Goal: Task Accomplishment & Management: Complete application form

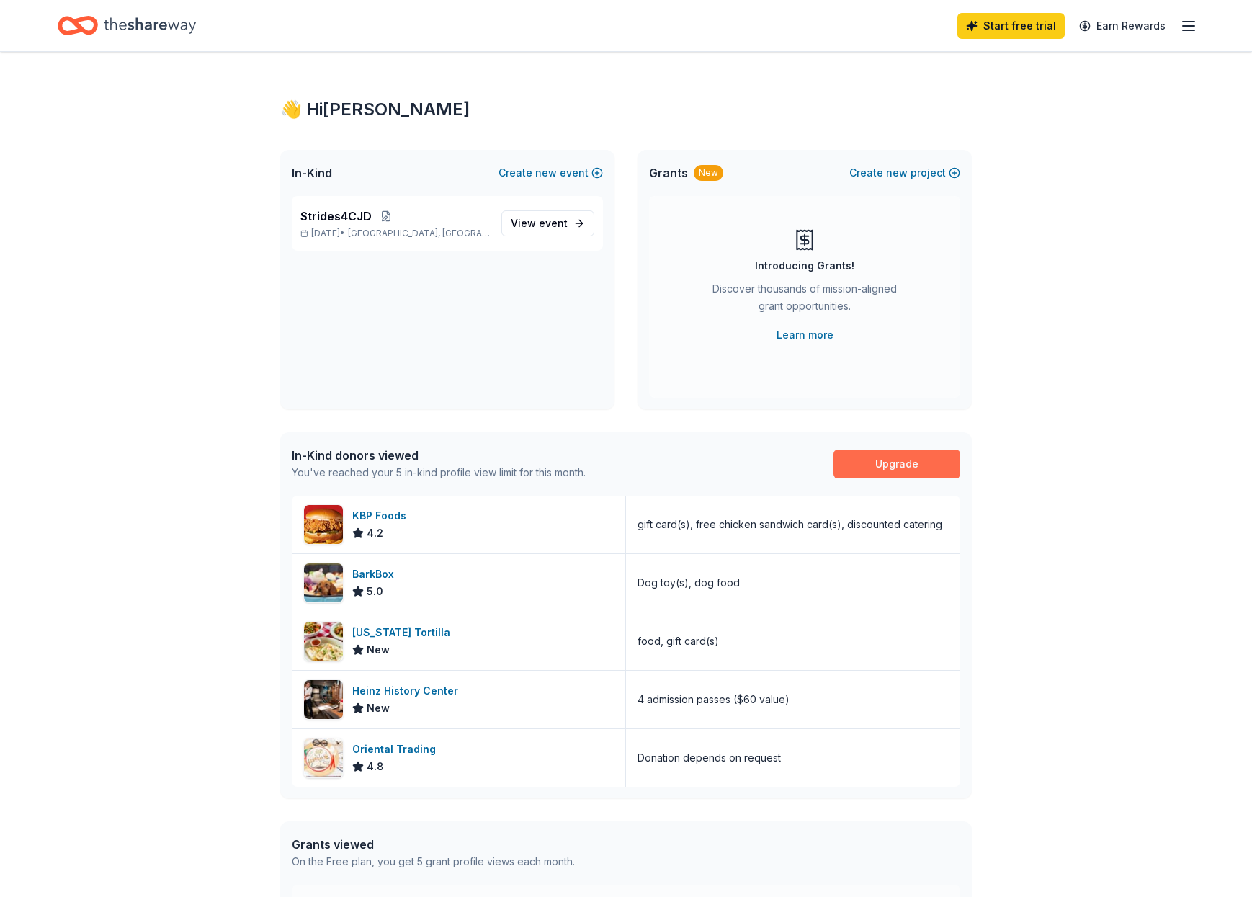
click at [889, 460] on link "Upgrade" at bounding box center [897, 464] width 127 height 29
click at [901, 465] on link "Upgrade" at bounding box center [897, 464] width 127 height 29
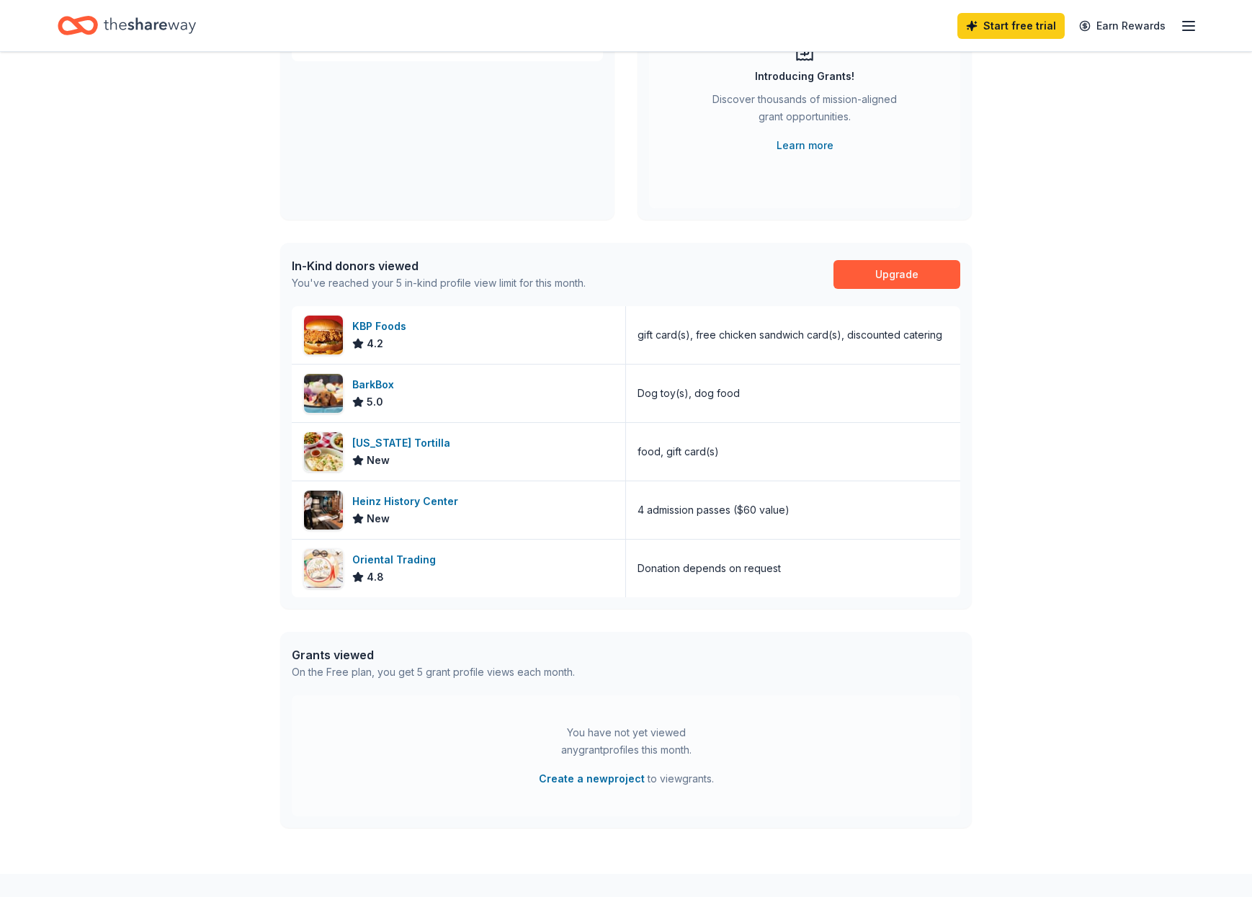
scroll to position [188, 0]
click at [899, 275] on link "Upgrade" at bounding box center [897, 276] width 127 height 29
click at [1005, 25] on link "Start free trial" at bounding box center [1011, 26] width 107 height 26
click at [1015, 19] on link "Start free trial" at bounding box center [1011, 26] width 107 height 26
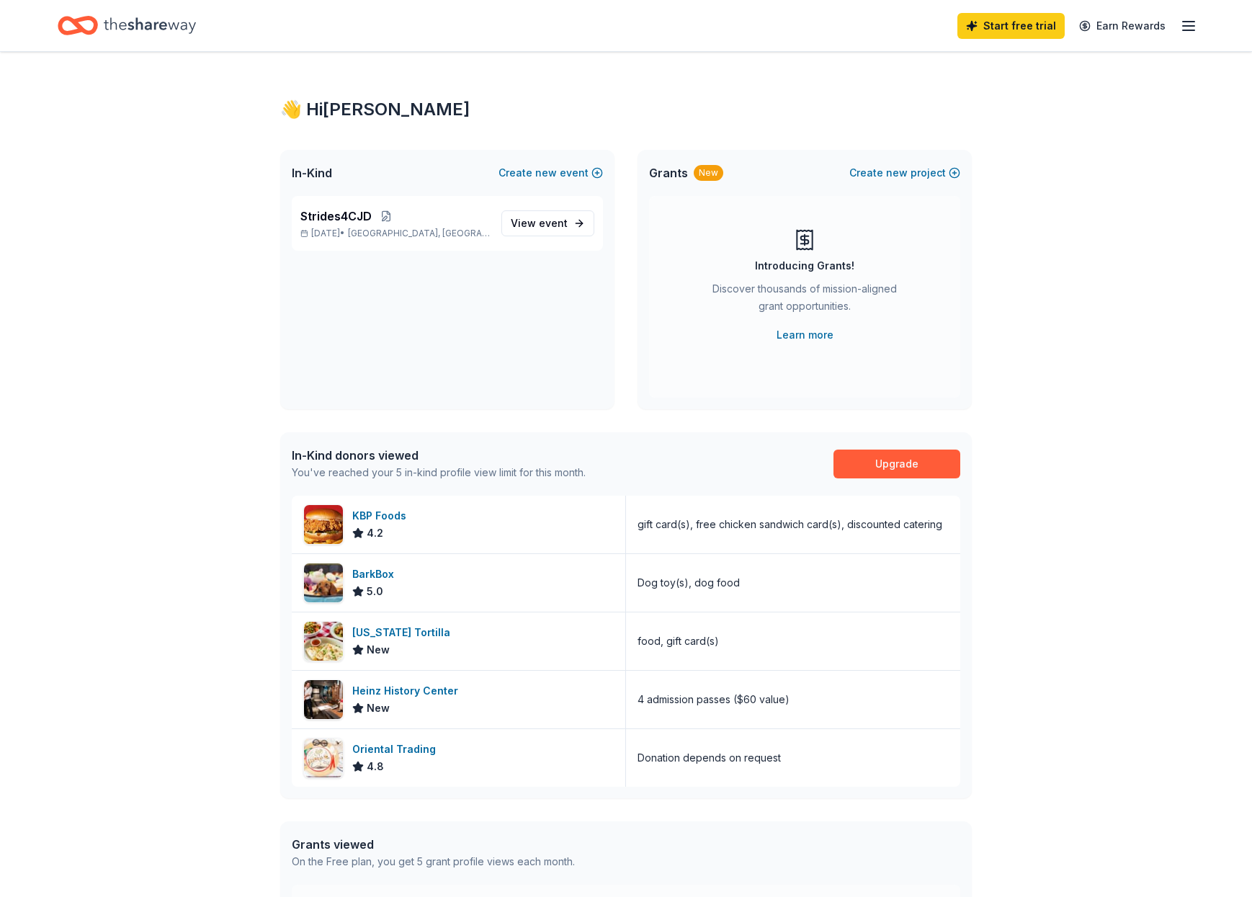
scroll to position [0, 0]
click at [553, 220] on span "event" at bounding box center [553, 223] width 29 height 12
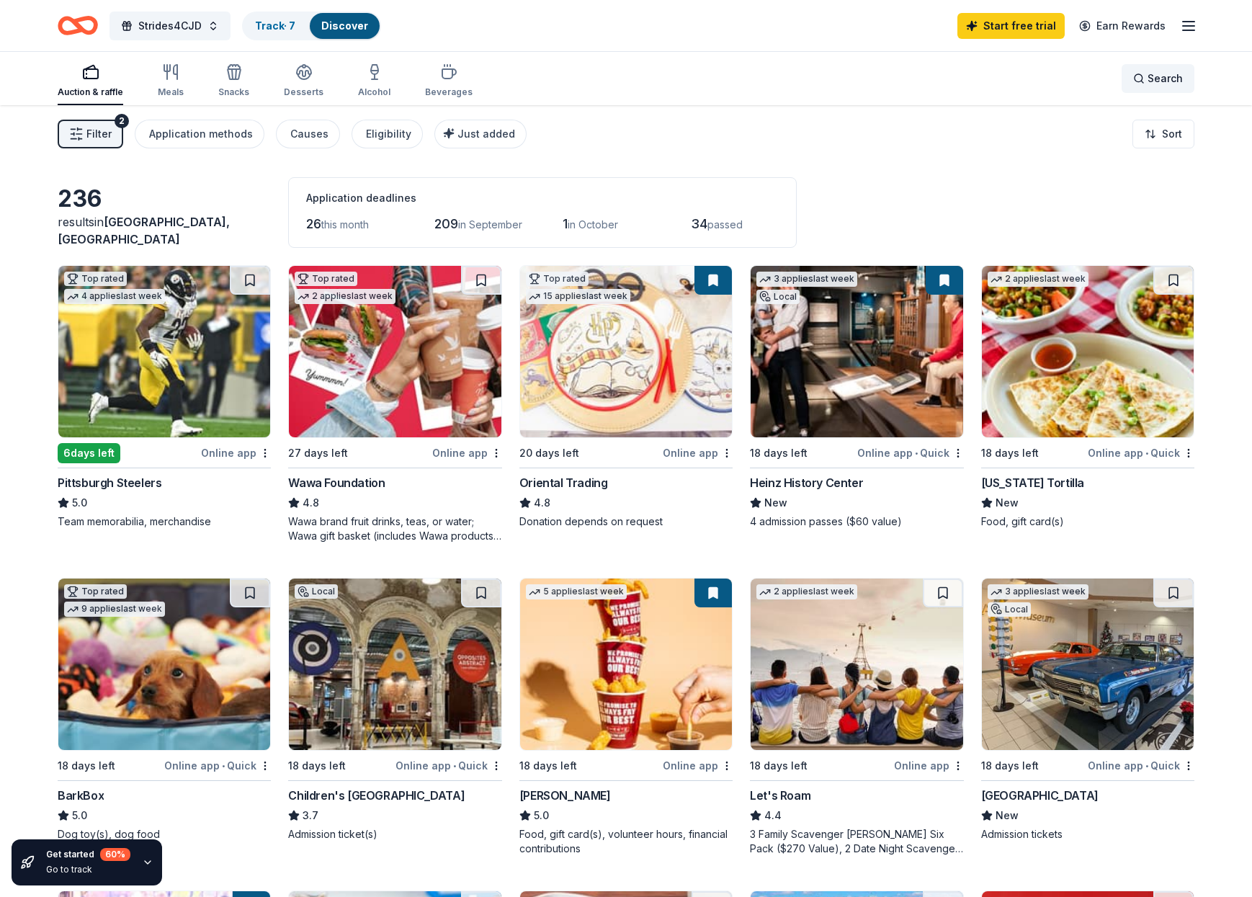
click at [1141, 78] on div "Search" at bounding box center [1158, 78] width 50 height 17
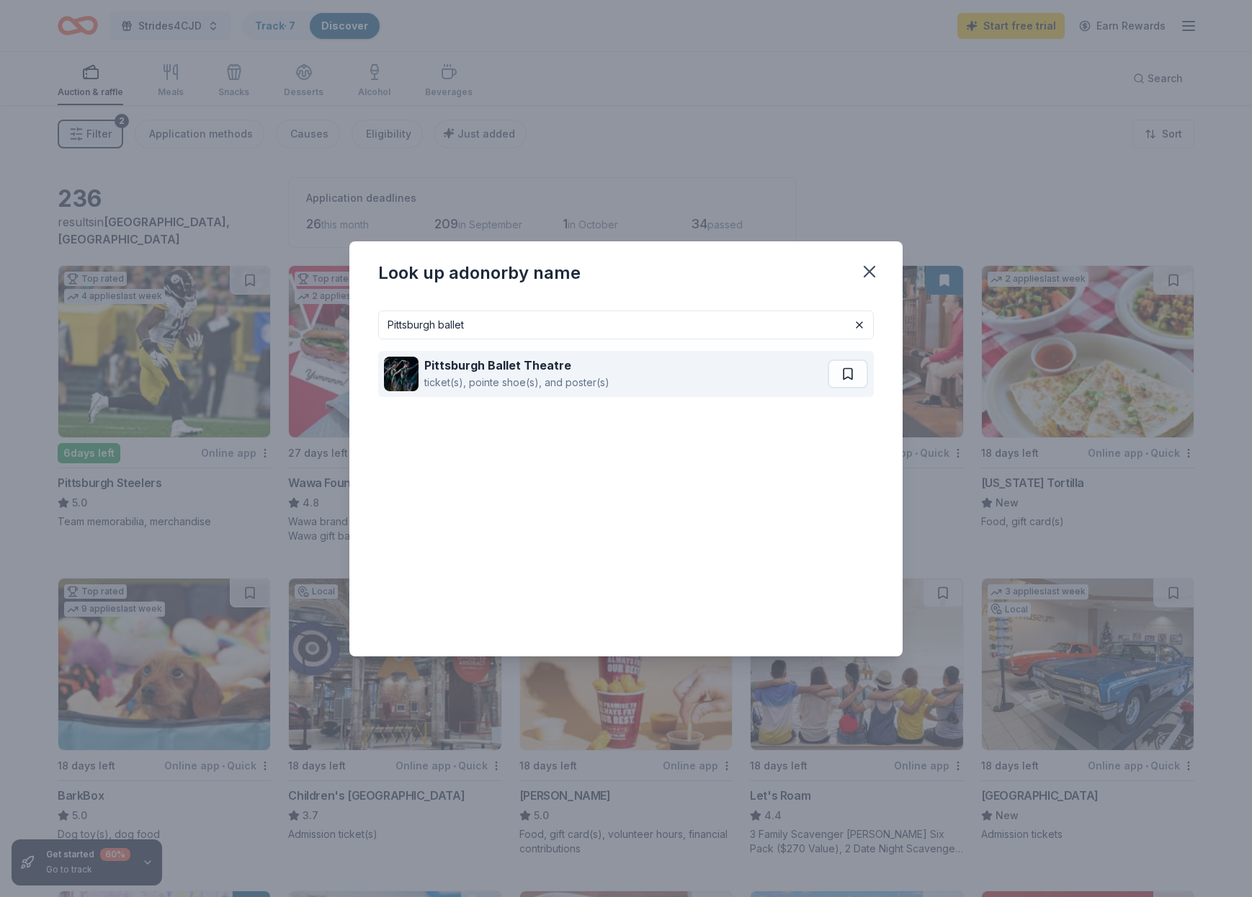
type input "Pittsburgh ballet"
click at [492, 367] on strong "Pittsburgh Ballet Theatre" at bounding box center [497, 365] width 147 height 14
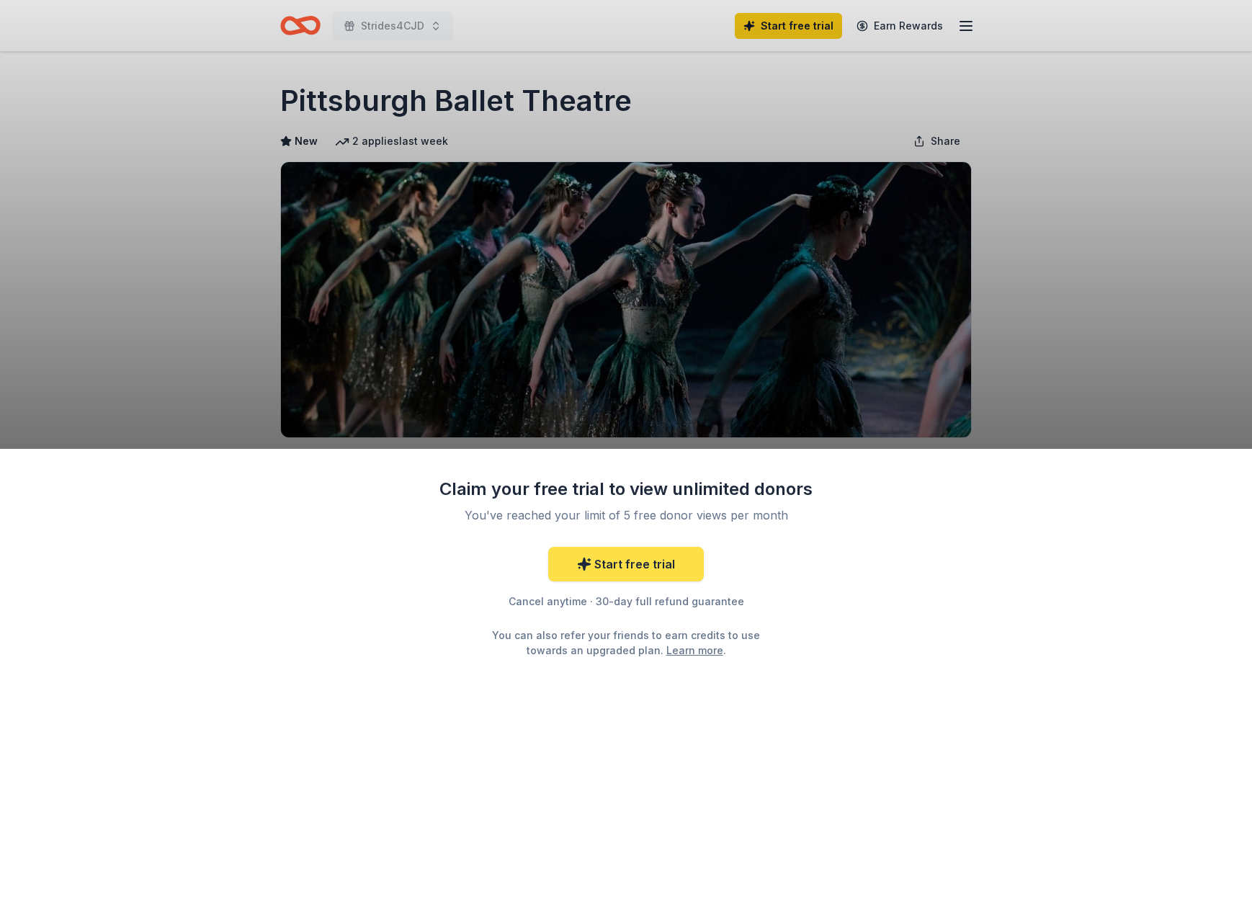
click at [621, 557] on link "Start free trial" at bounding box center [626, 564] width 156 height 35
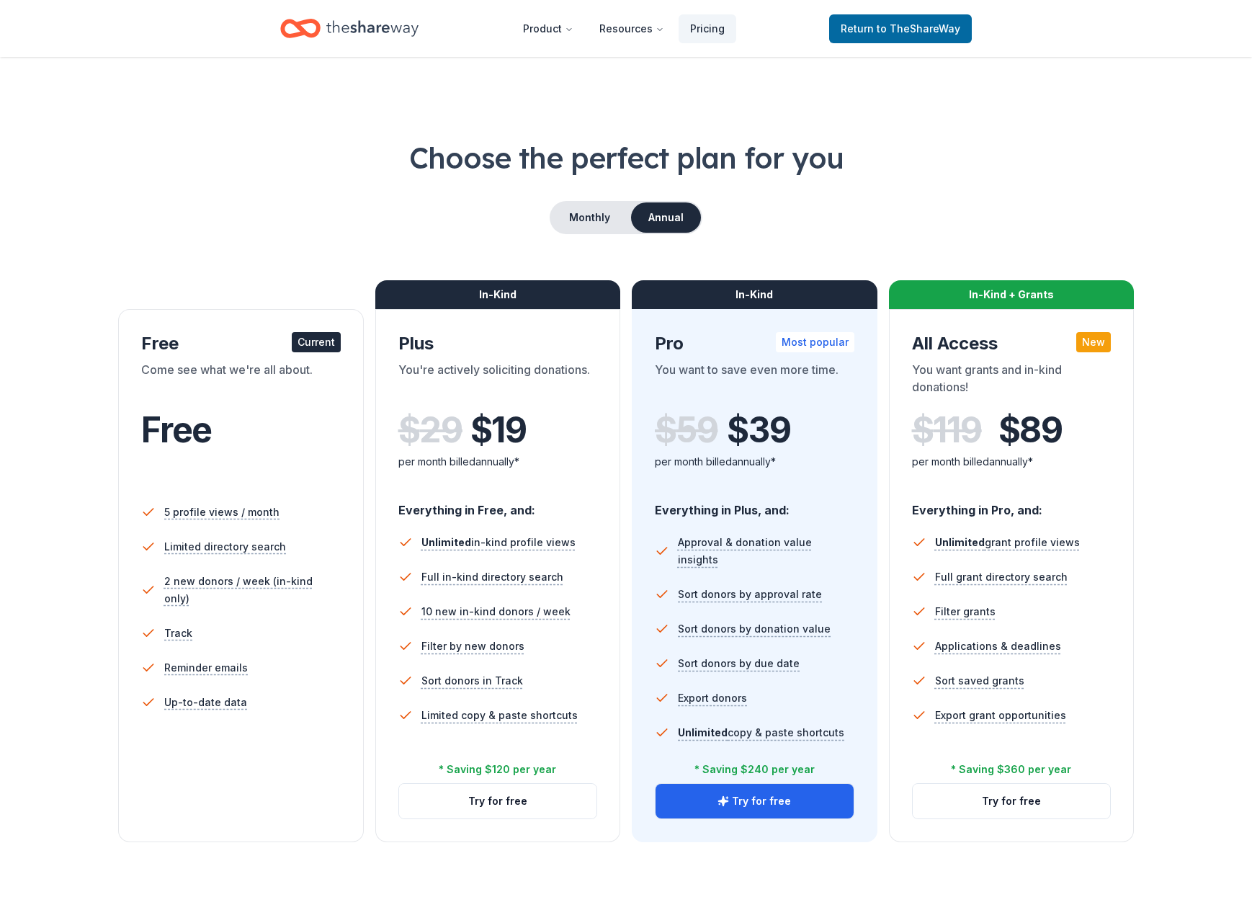
click at [660, 577] on li "Sort donors by approval rate" at bounding box center [755, 594] width 200 height 35
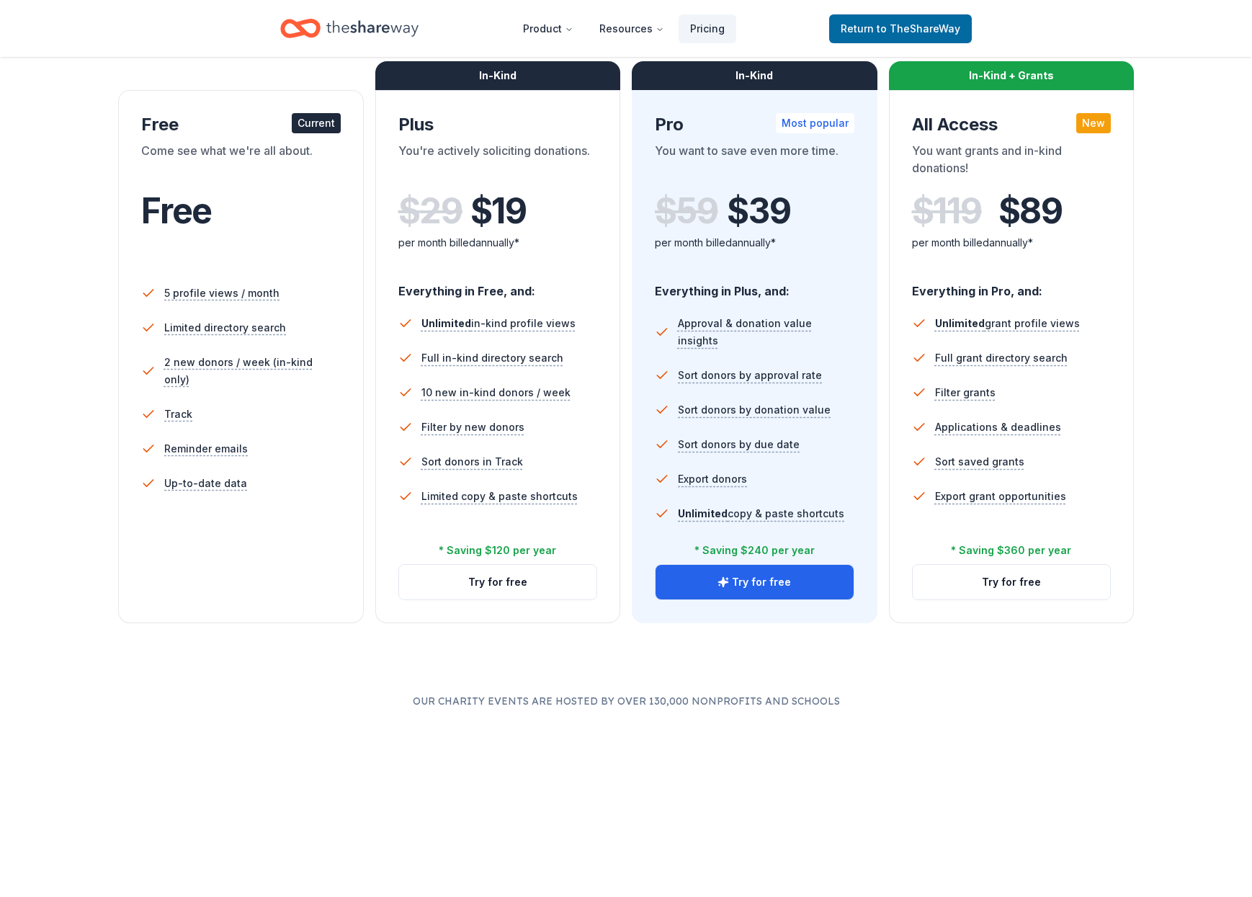
scroll to position [219, 0]
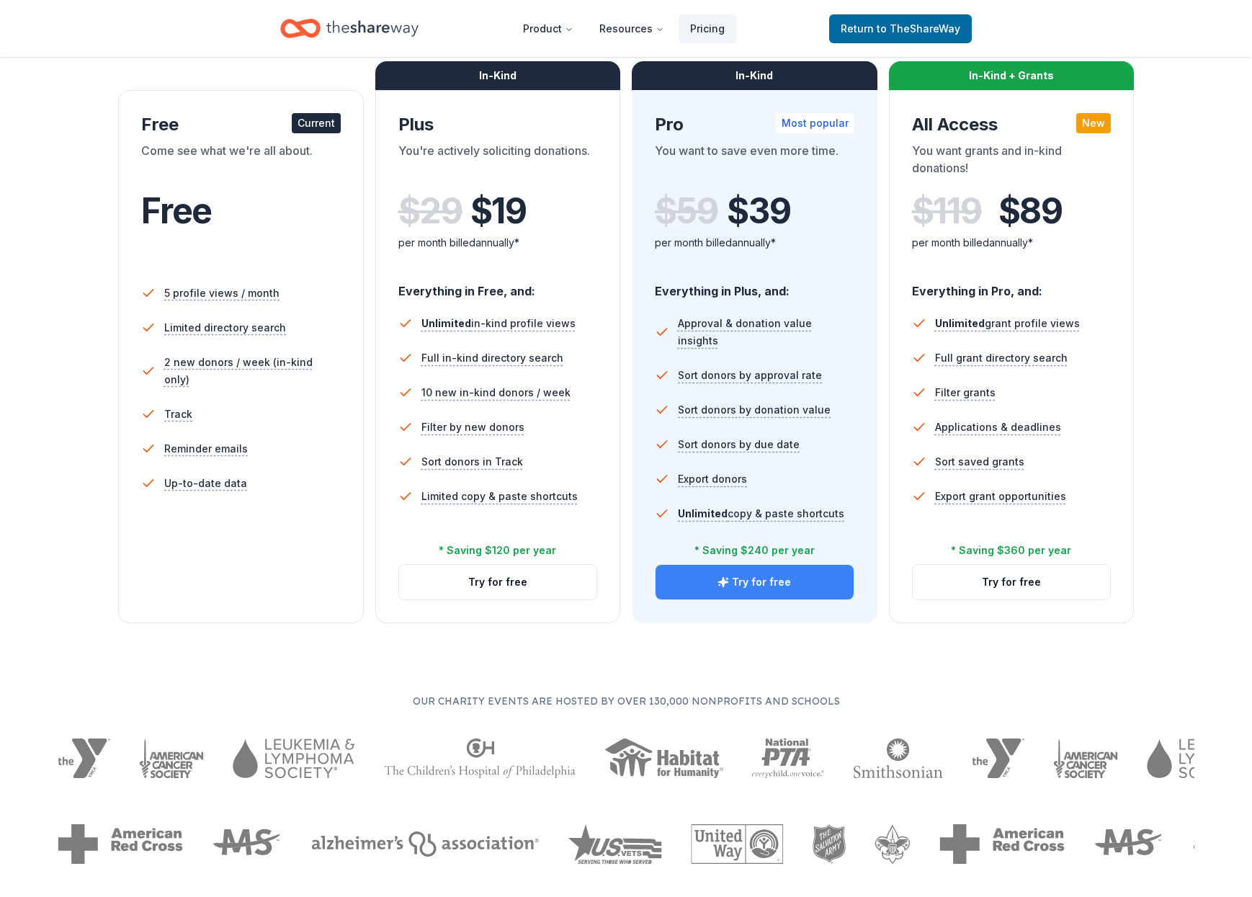
click at [746, 582] on button "Try for free" at bounding box center [755, 582] width 198 height 35
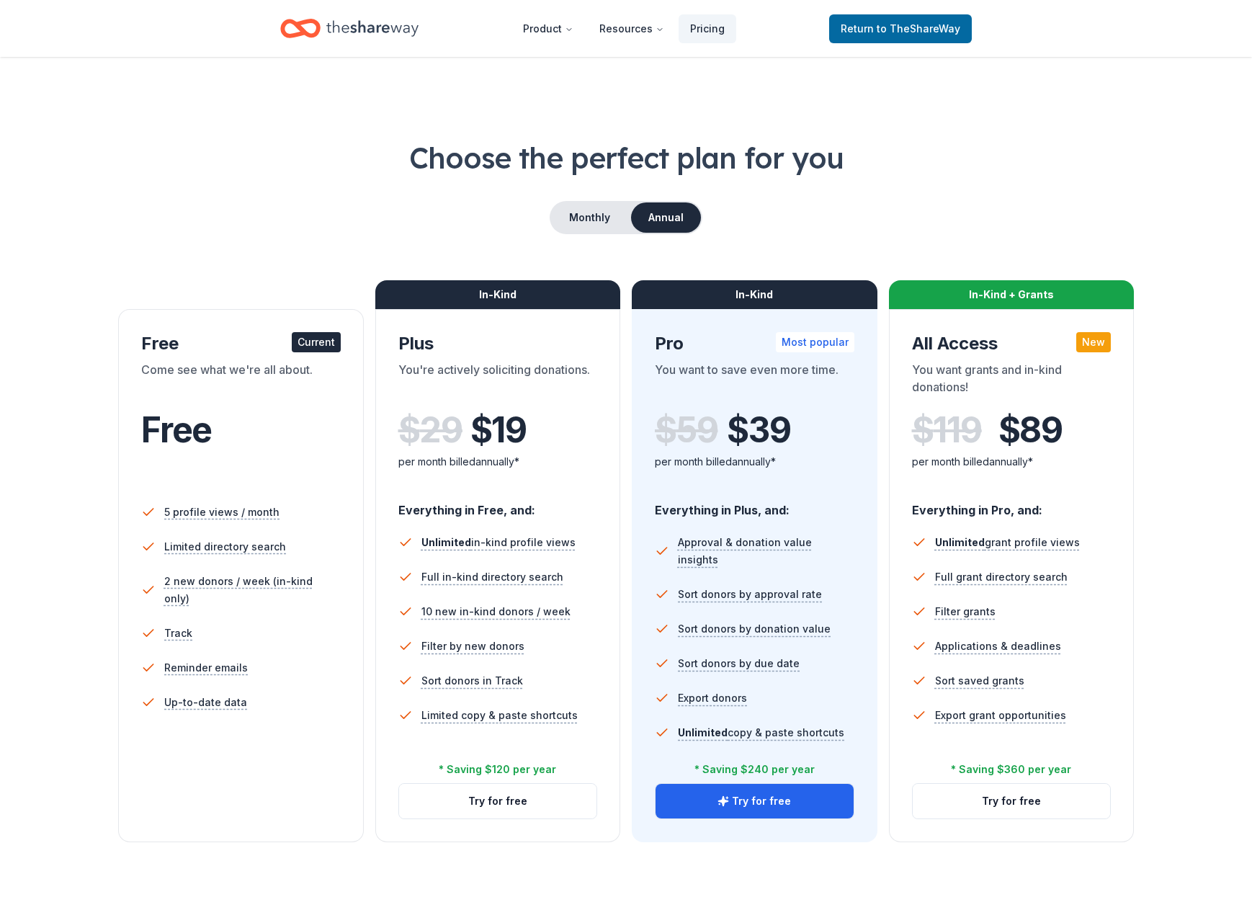
scroll to position [219, 0]
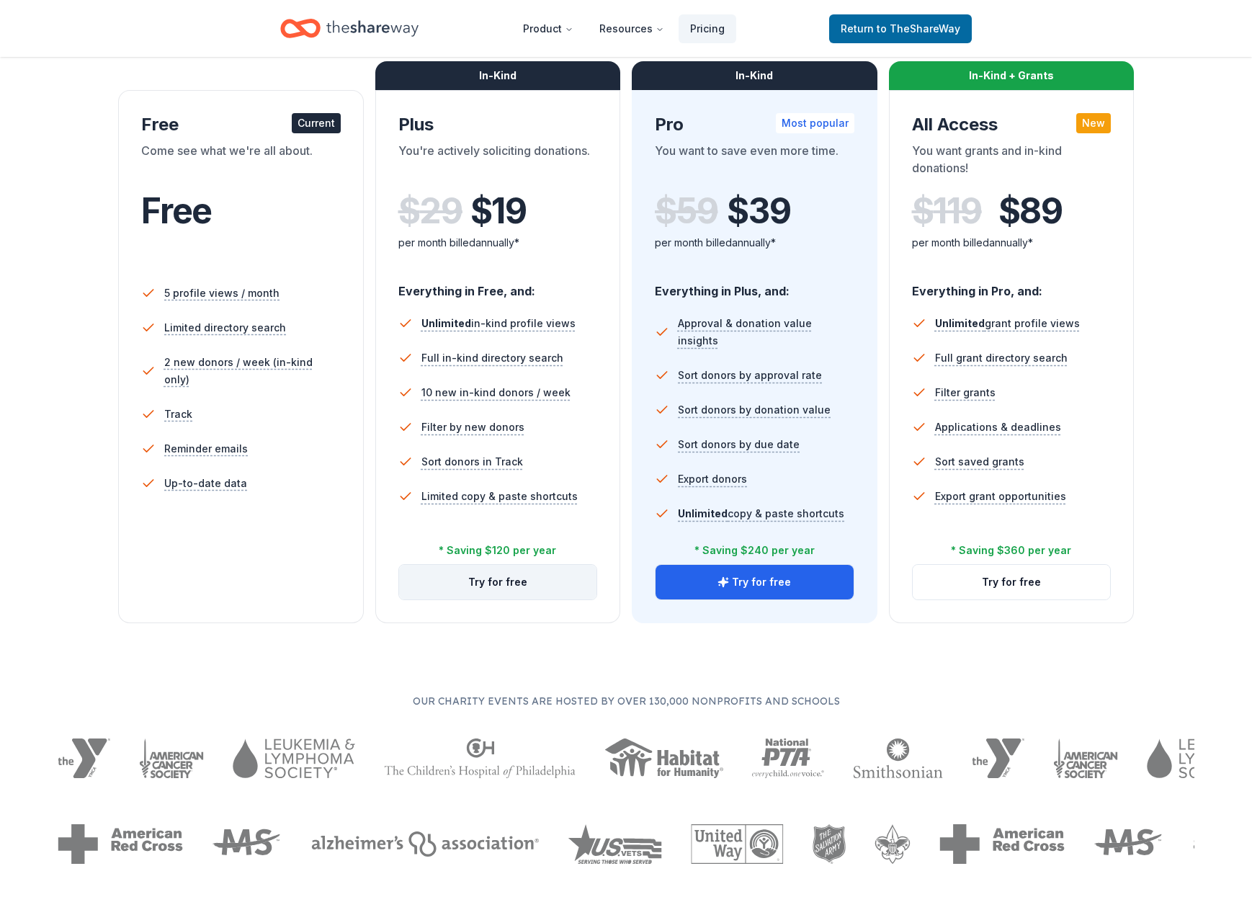
click at [489, 580] on button "Try for free" at bounding box center [498, 582] width 198 height 35
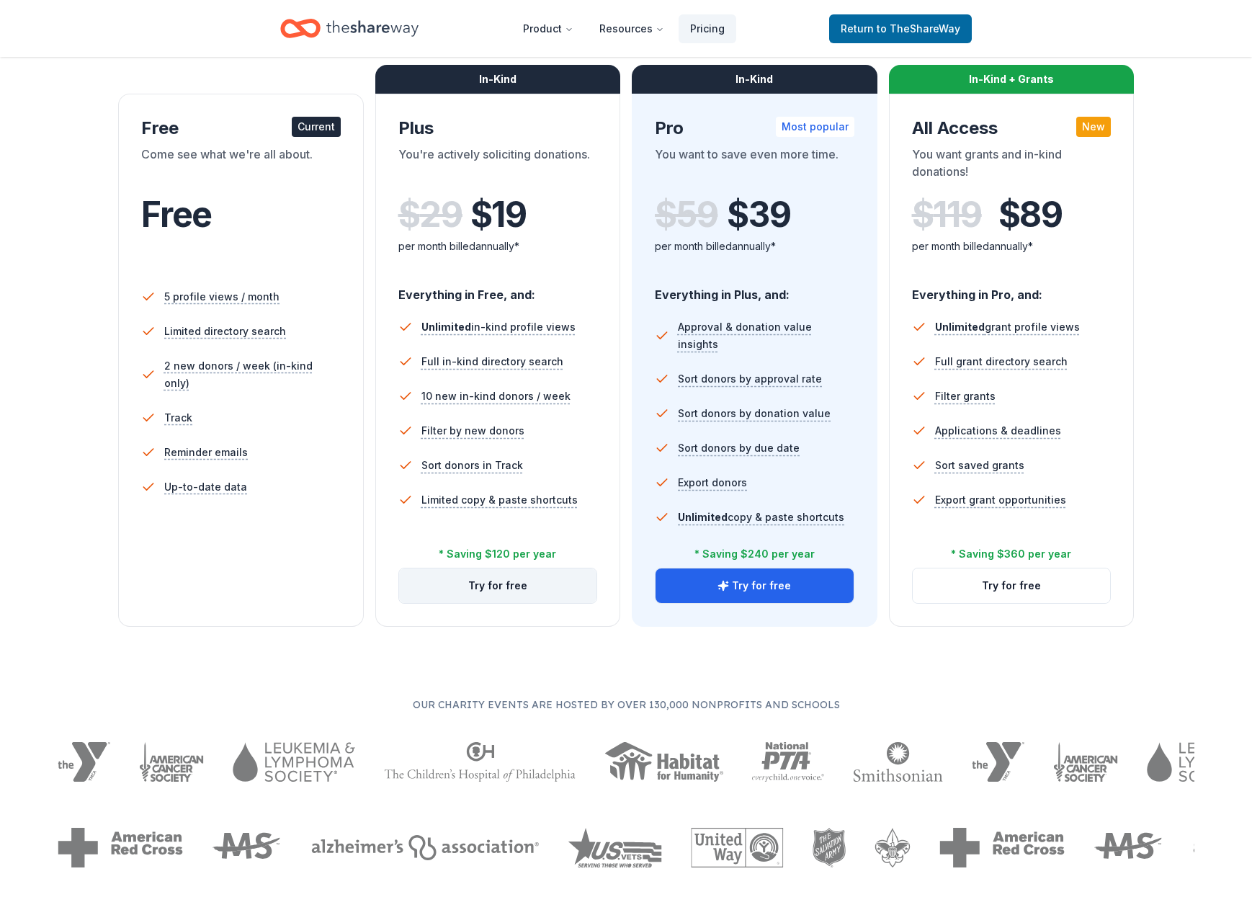
click at [502, 580] on button "Try for free" at bounding box center [498, 586] width 198 height 35
click at [489, 581] on button "Try for free" at bounding box center [498, 586] width 198 height 35
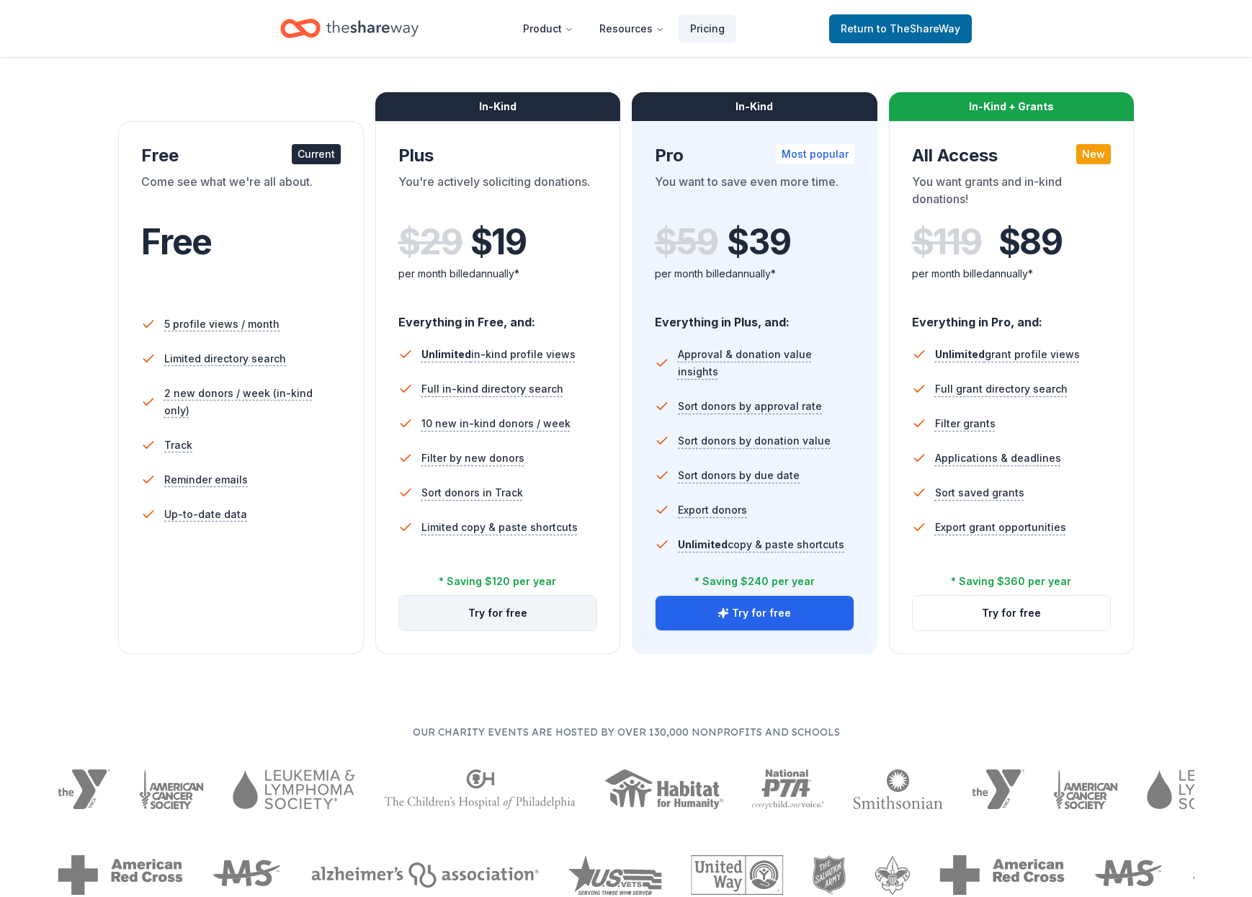
scroll to position [184, 0]
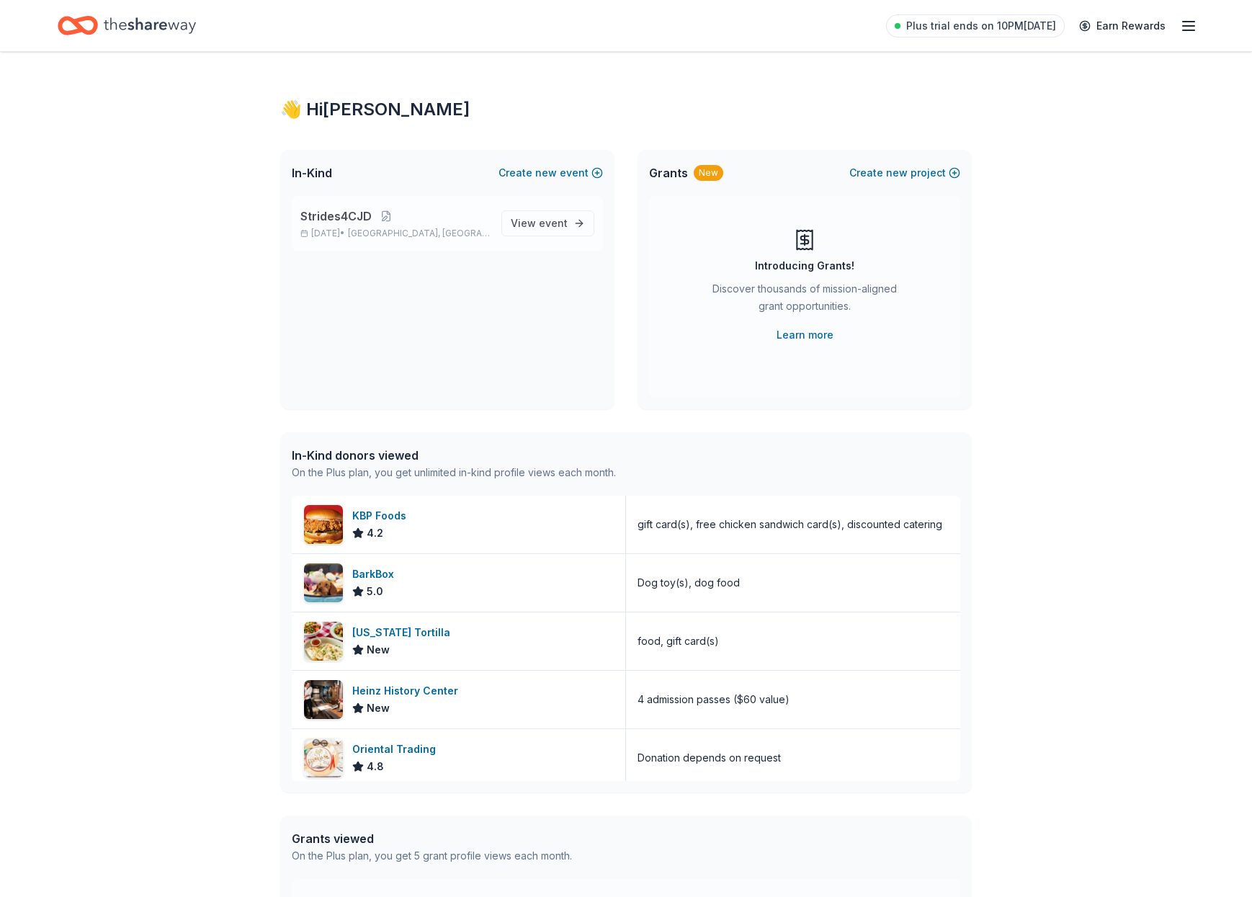
click at [382, 223] on p "Strides4CJD" at bounding box center [395, 216] width 190 height 17
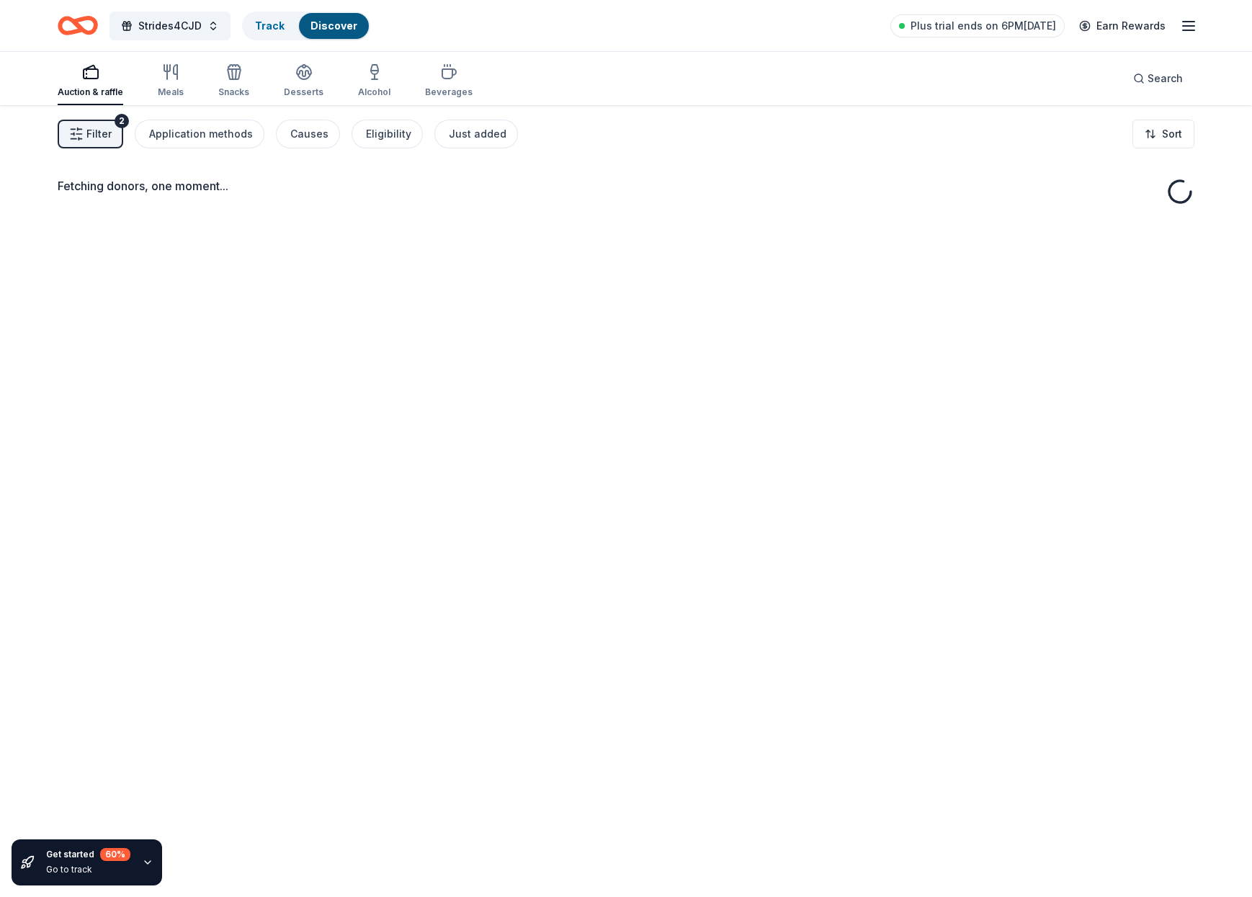
click at [554, 224] on div "Fetching donors, one moment..." at bounding box center [626, 553] width 1252 height 897
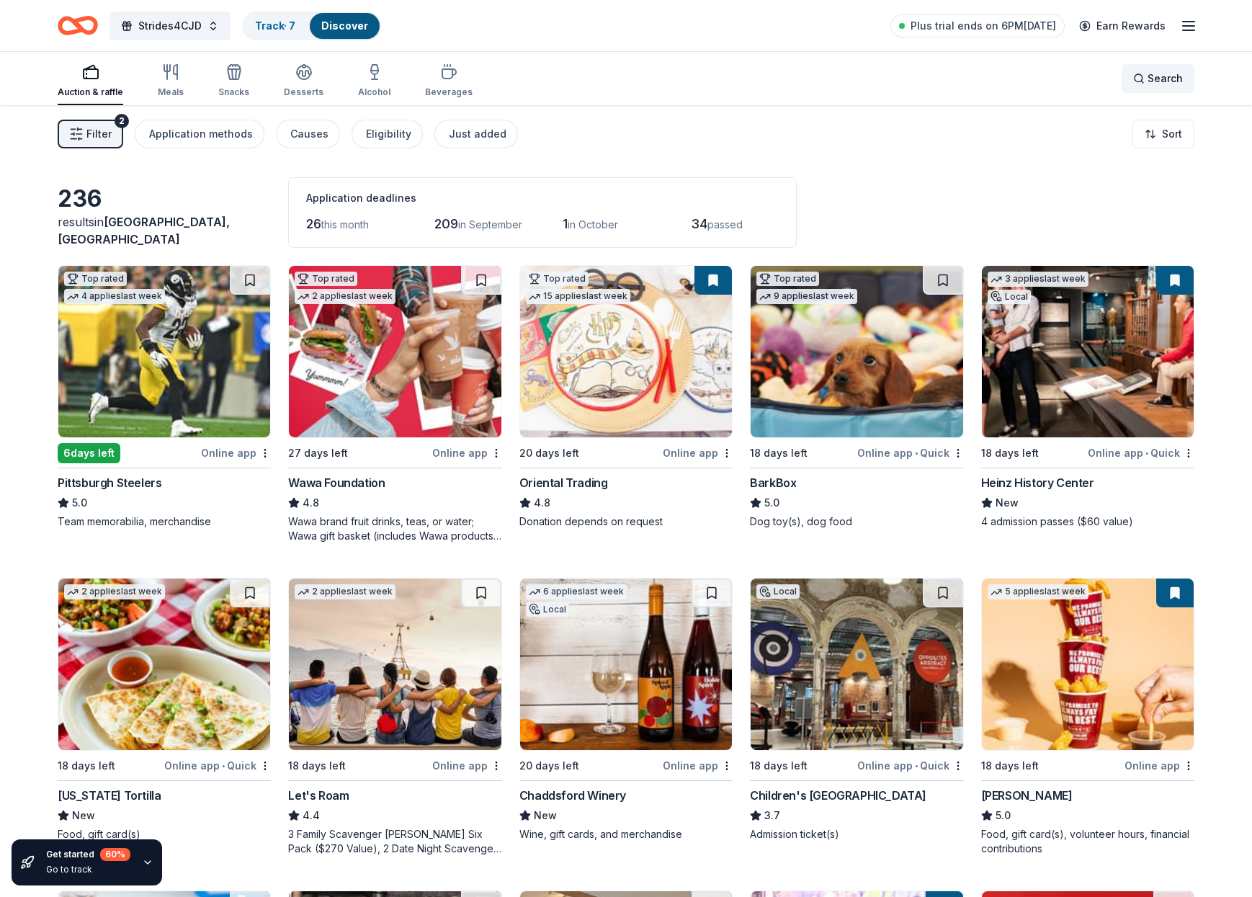
click at [1150, 79] on span "Search" at bounding box center [1165, 78] width 35 height 17
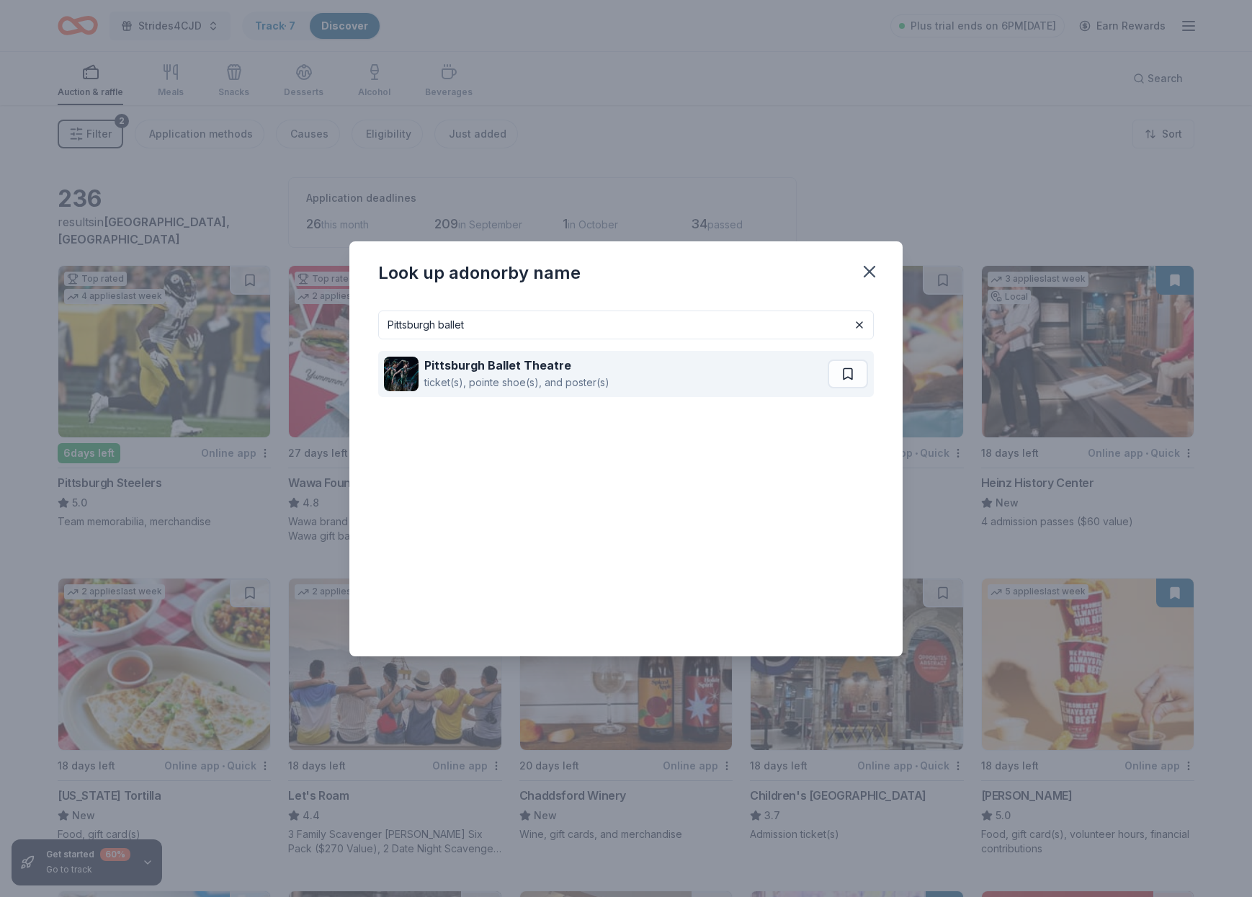
type input "Pittsburgh ballet"
click at [526, 364] on strong "Pittsburgh Ballet Theatre" at bounding box center [497, 365] width 147 height 14
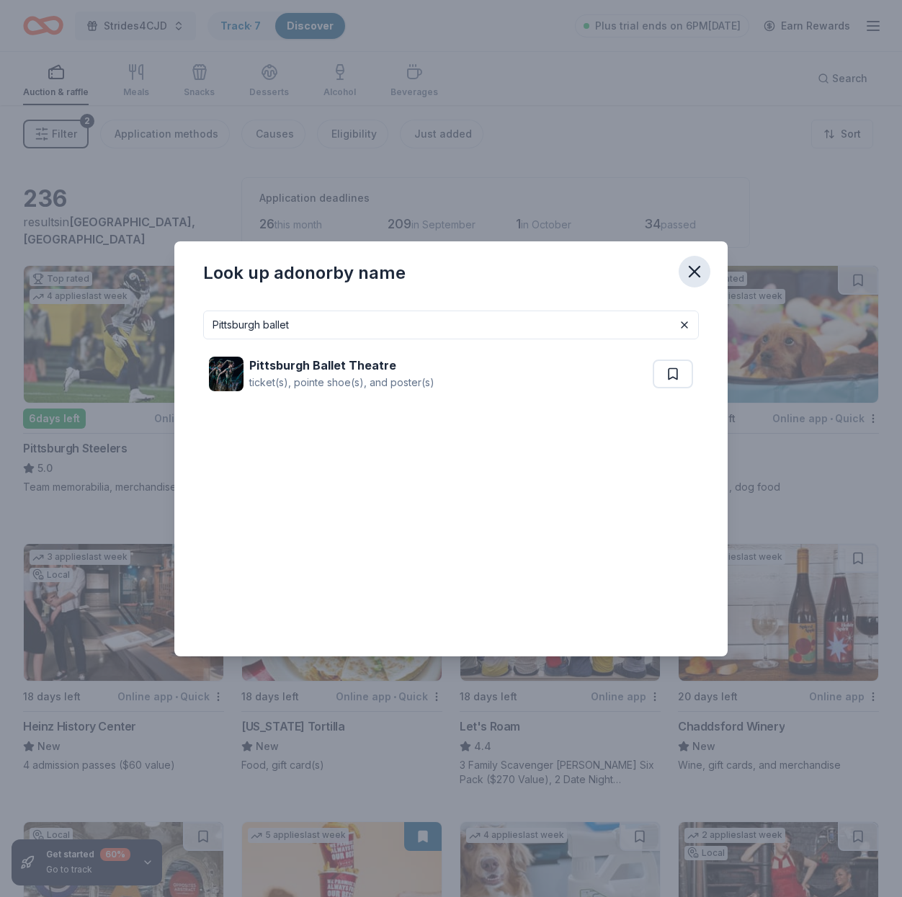
click at [695, 274] on icon "button" at bounding box center [695, 272] width 20 height 20
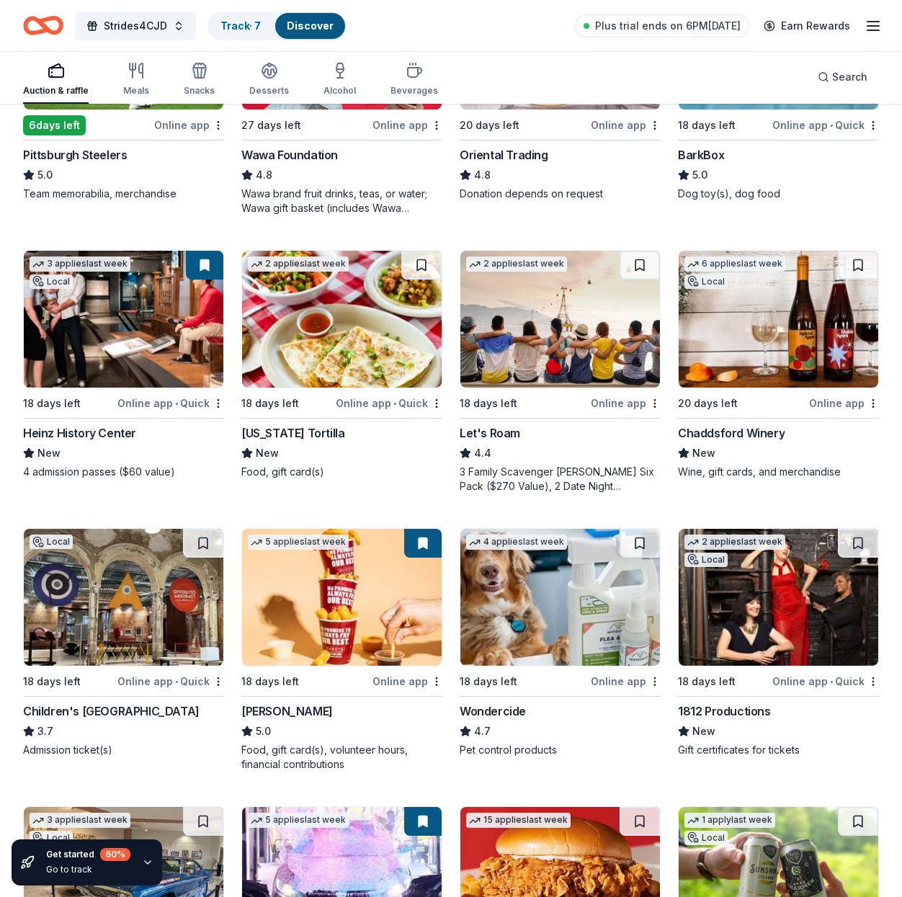
scroll to position [304, 0]
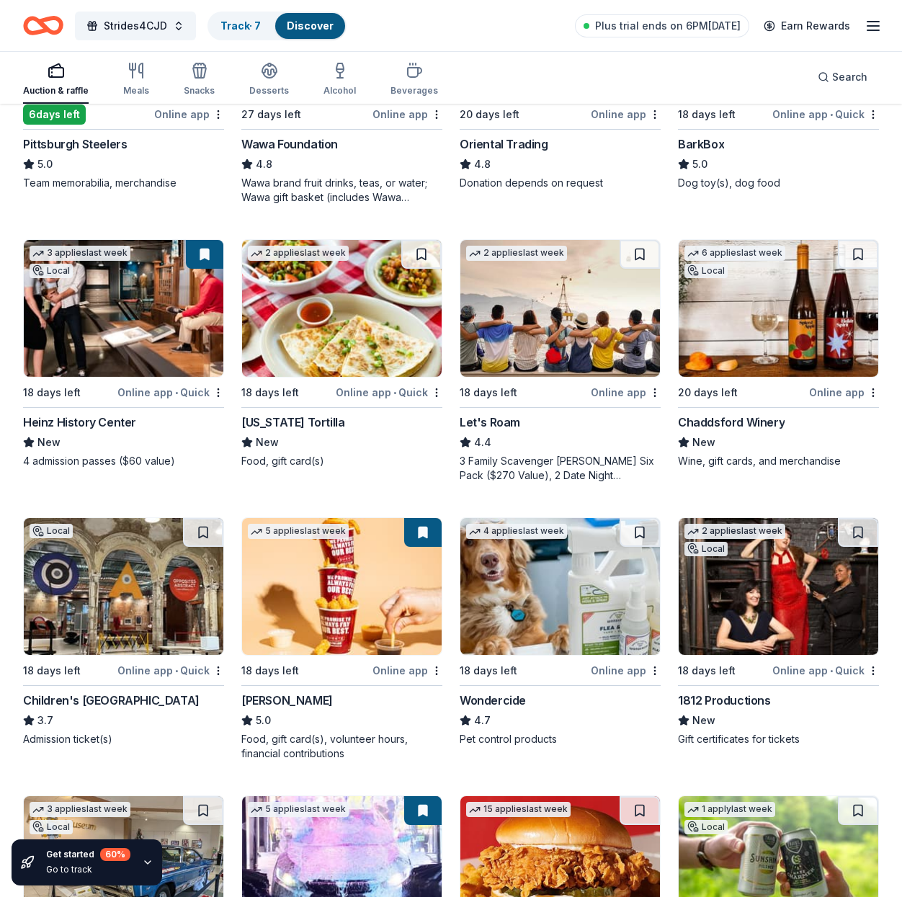
click at [744, 420] on div "Chaddsford Winery" at bounding box center [731, 422] width 107 height 17
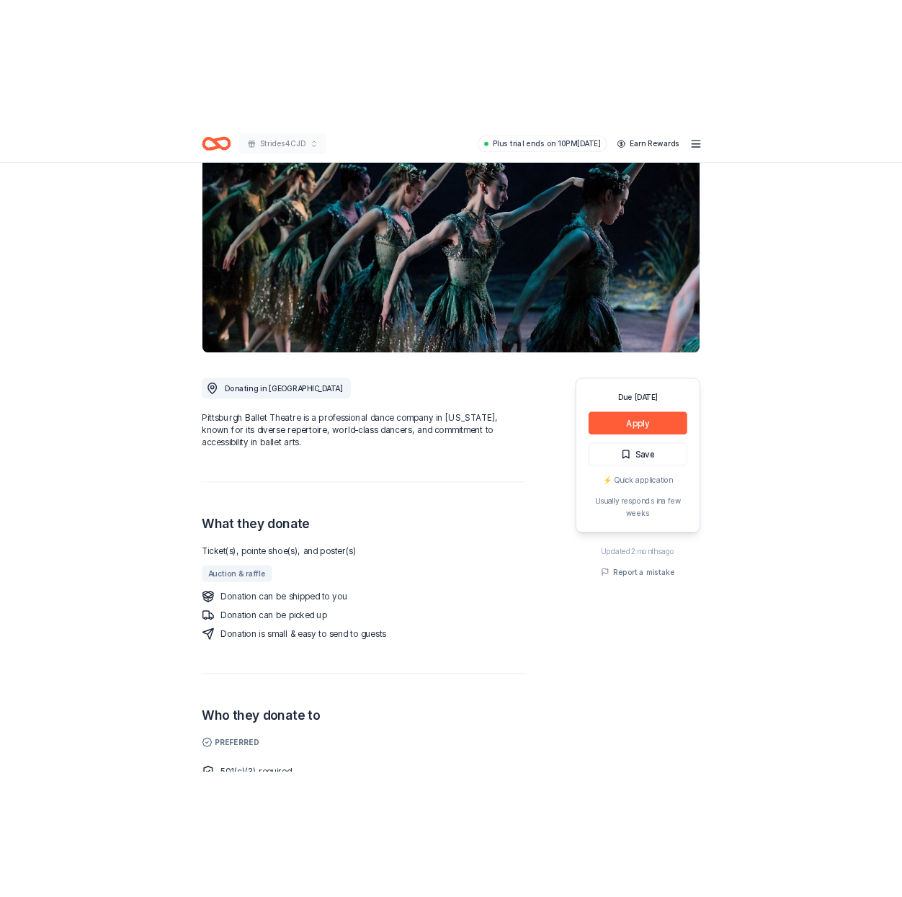
scroll to position [146, 0]
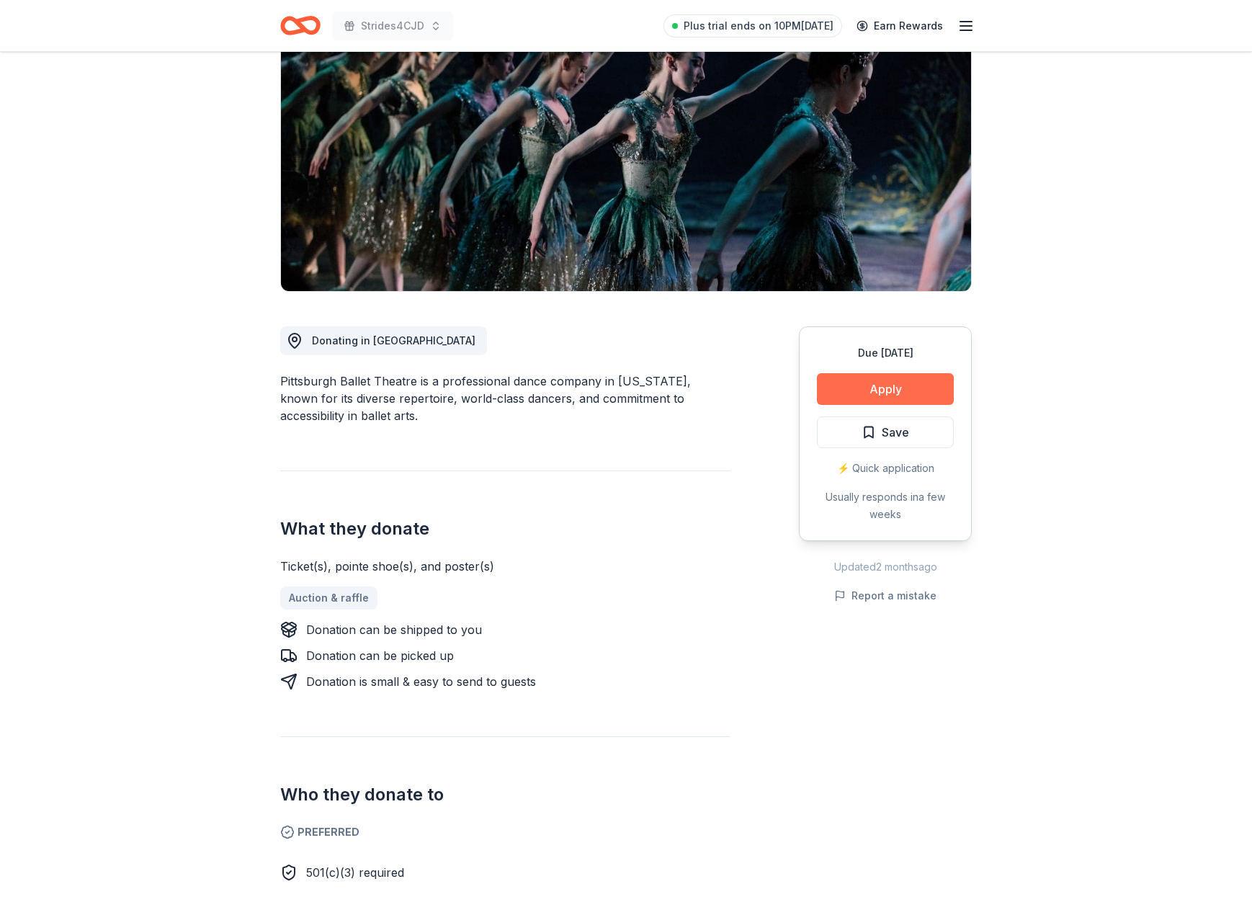
click at [863, 387] on button "Apply" at bounding box center [885, 389] width 137 height 32
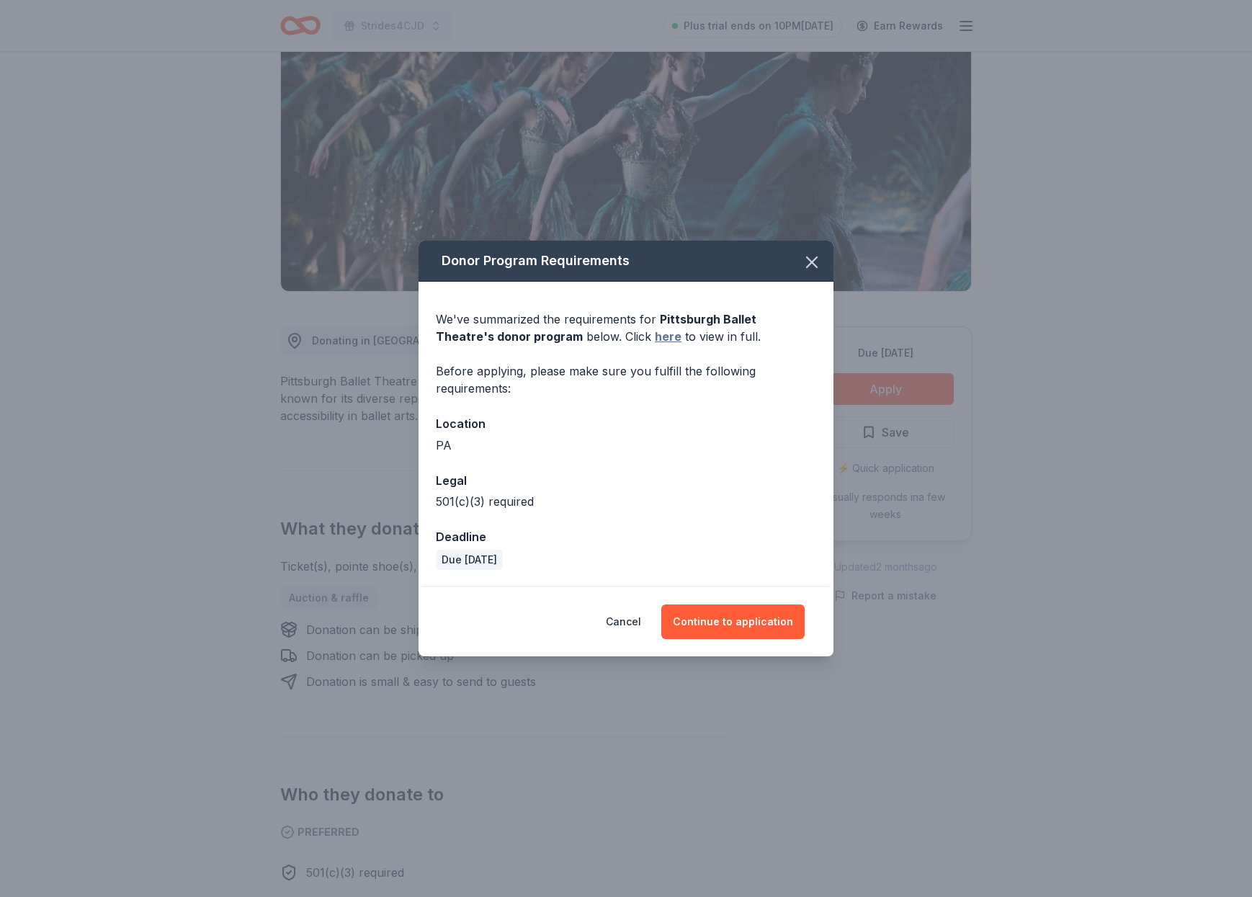
click at [655, 339] on link "here" at bounding box center [668, 336] width 27 height 17
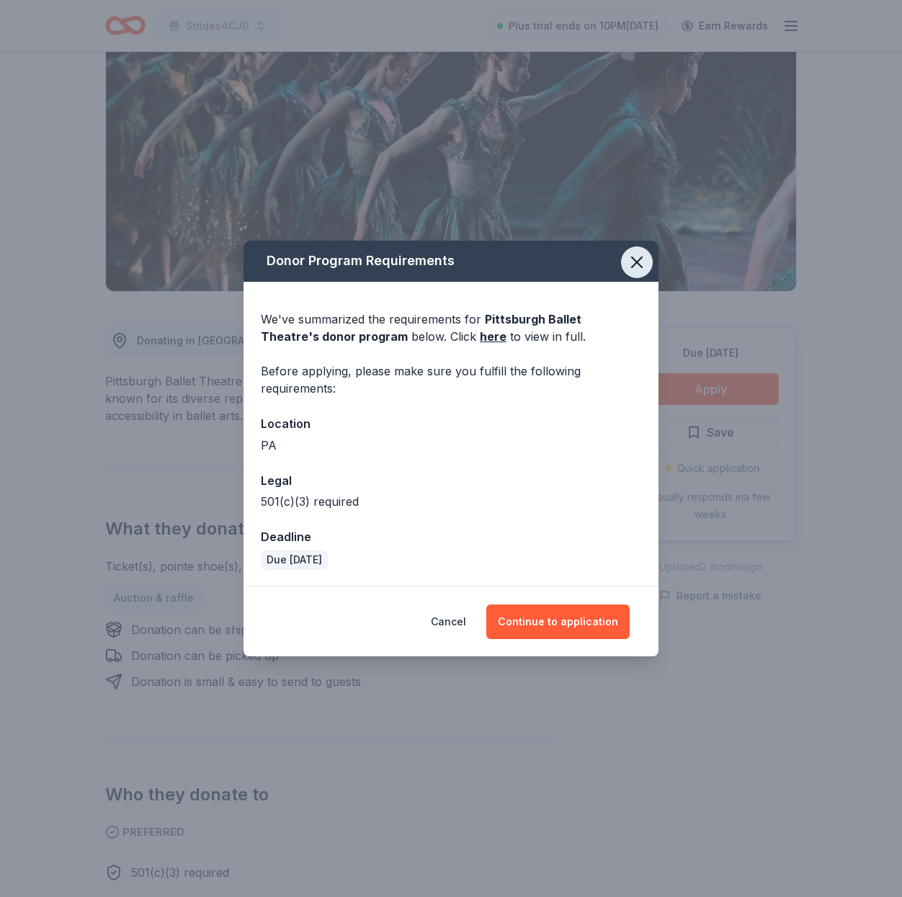
click at [641, 262] on icon "button" at bounding box center [637, 262] width 20 height 20
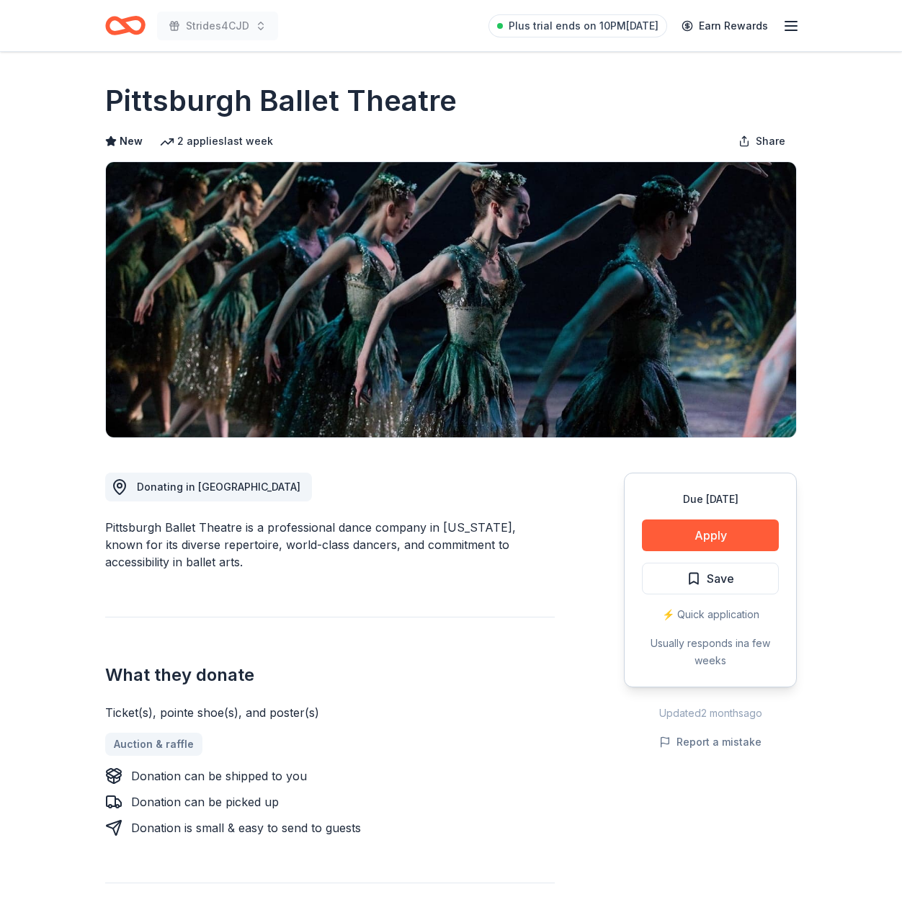
scroll to position [0, 0]
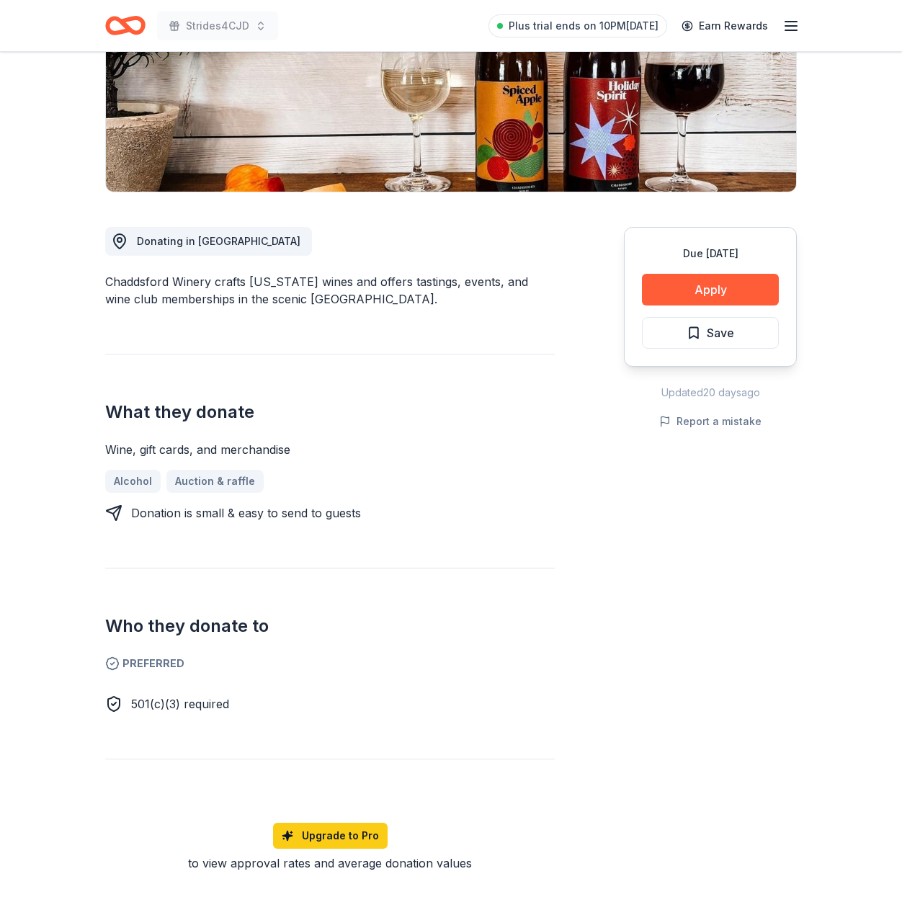
scroll to position [249, 0]
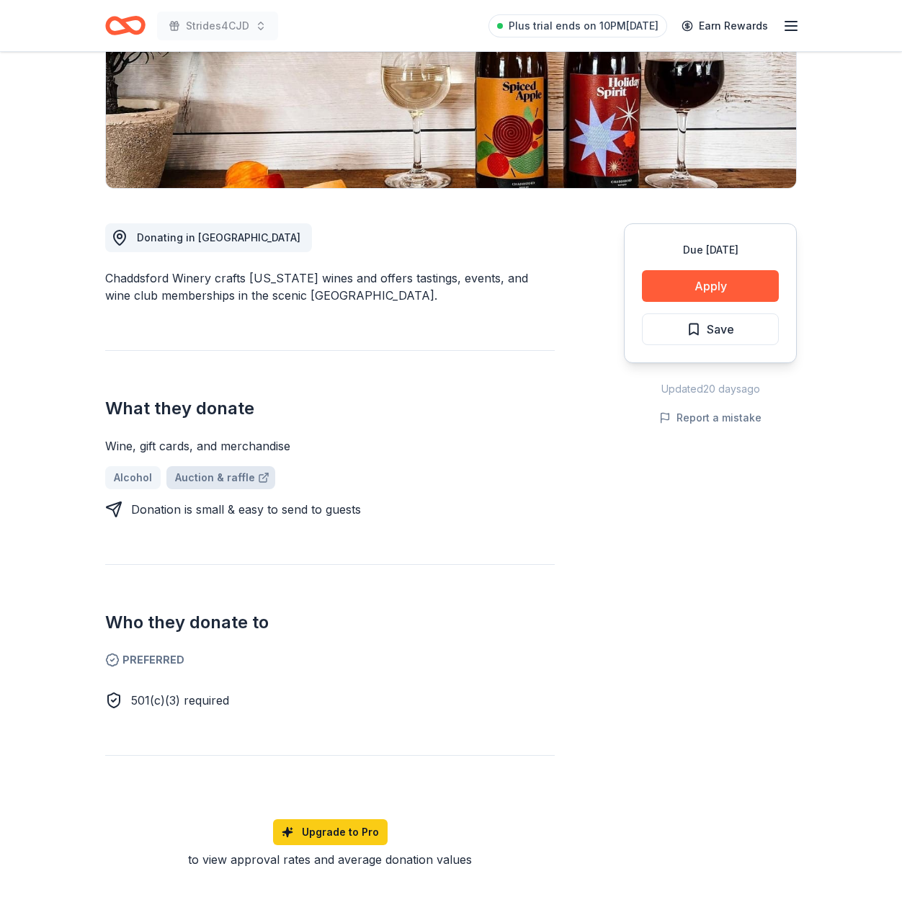
click at [209, 477] on link "Auction & raffle" at bounding box center [220, 477] width 109 height 23
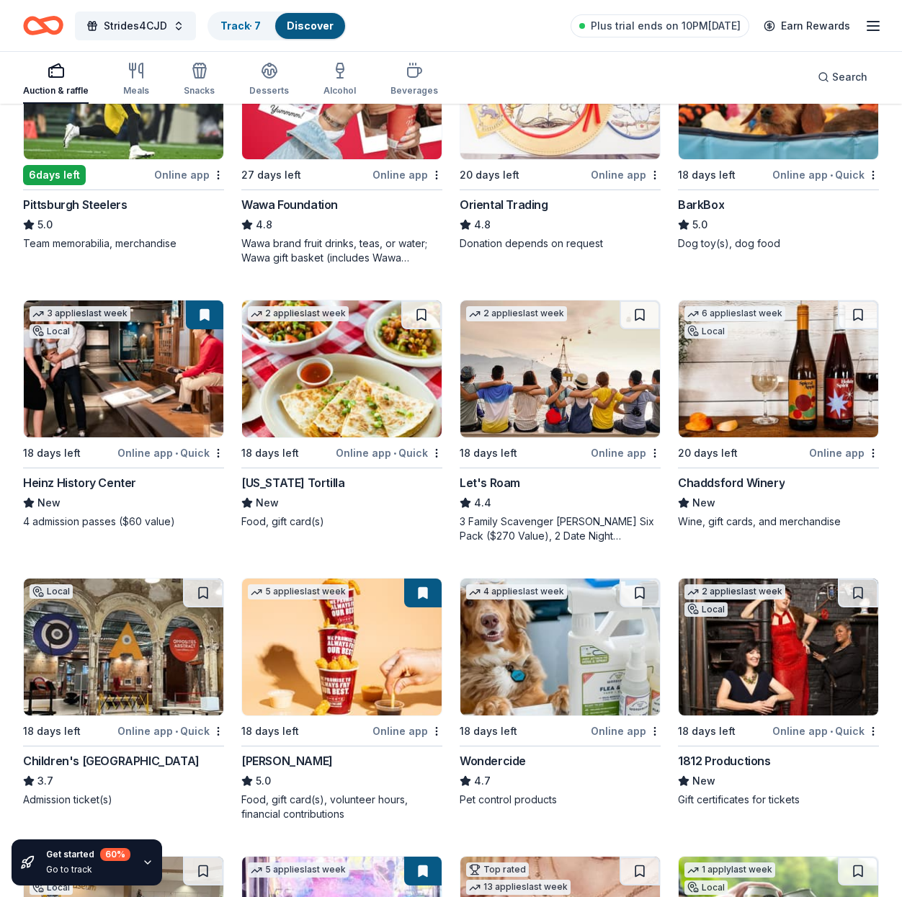
scroll to position [256, 0]
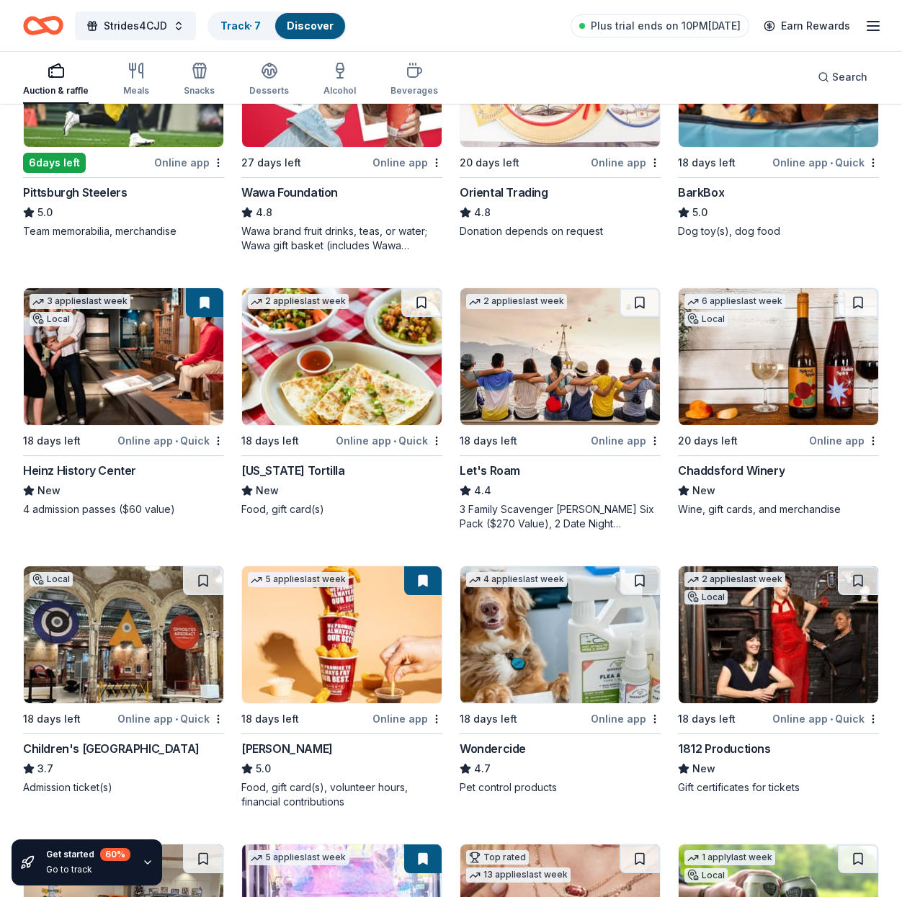
click at [756, 471] on div "Chaddsford Winery" at bounding box center [731, 470] width 107 height 17
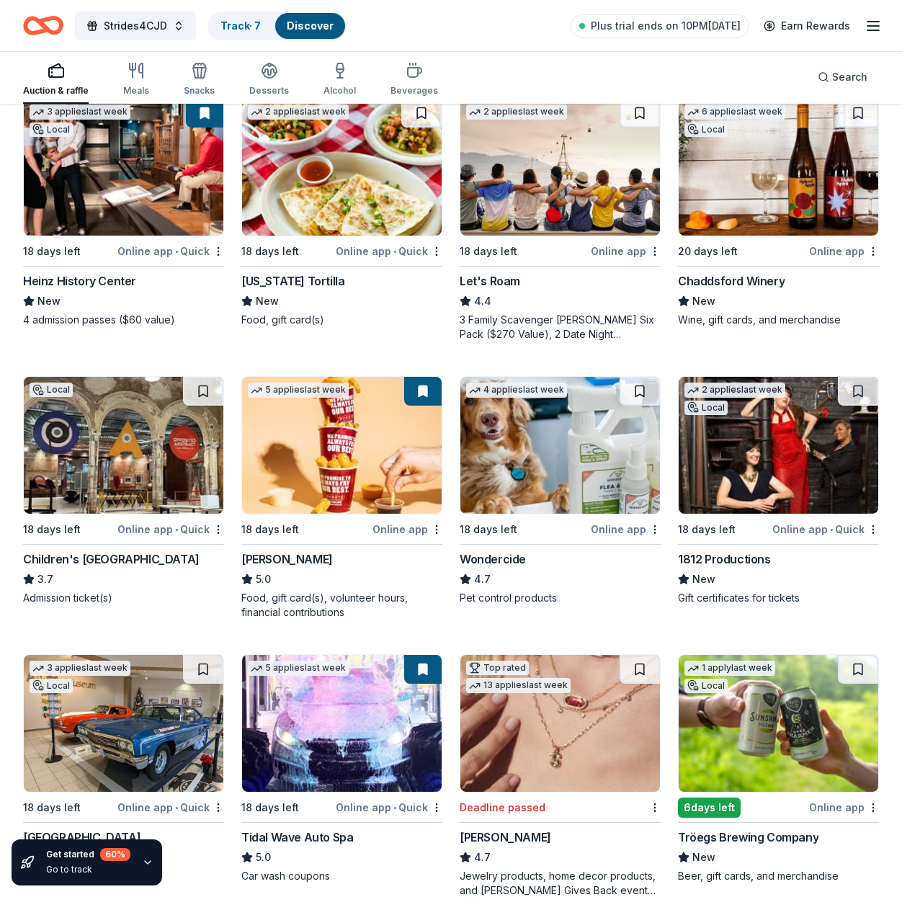
scroll to position [446, 0]
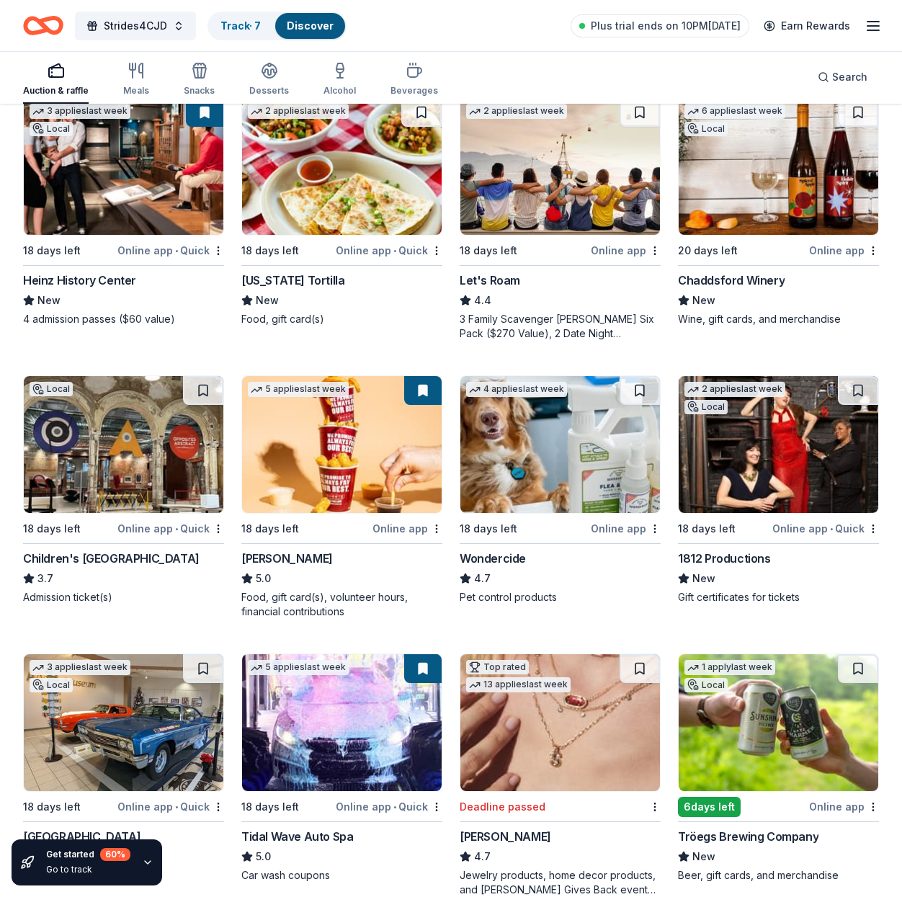
click at [729, 556] on div "1812 Productions" at bounding box center [724, 558] width 93 height 17
click at [140, 559] on div "Children's Museum of Pittsburgh" at bounding box center [111, 558] width 177 height 17
click at [271, 556] on div "Sheetz" at bounding box center [287, 558] width 92 height 17
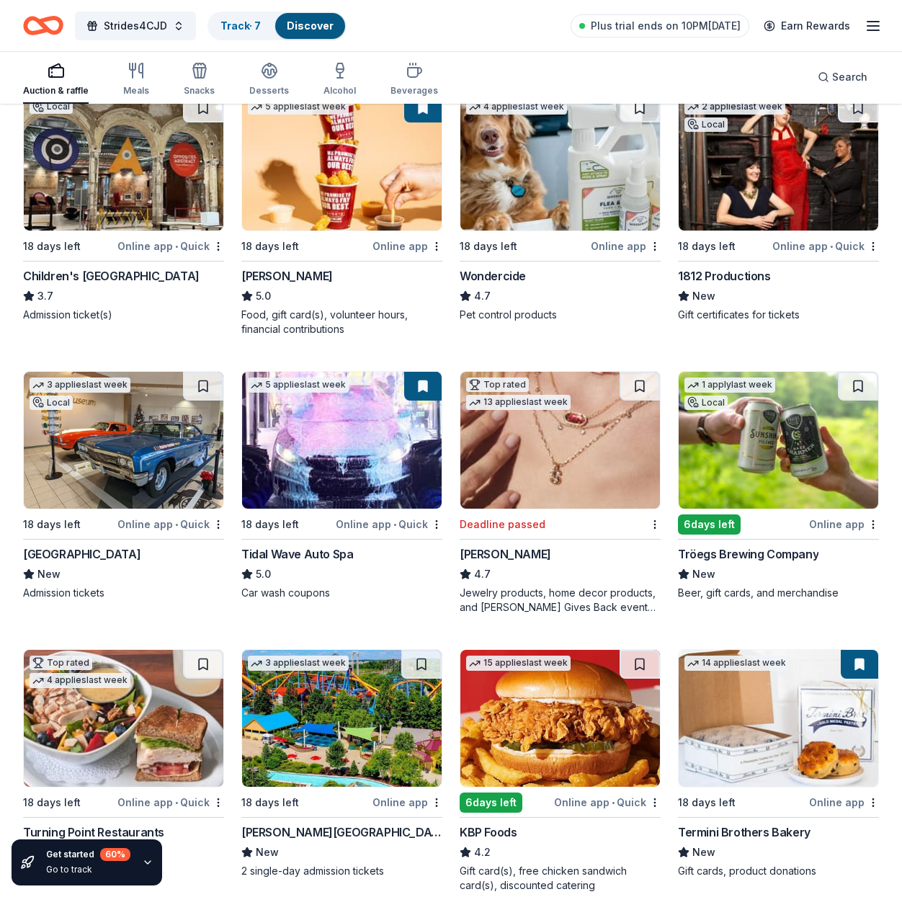
scroll to position [729, 0]
click at [86, 554] on div "AACA Museum" at bounding box center [81, 553] width 117 height 17
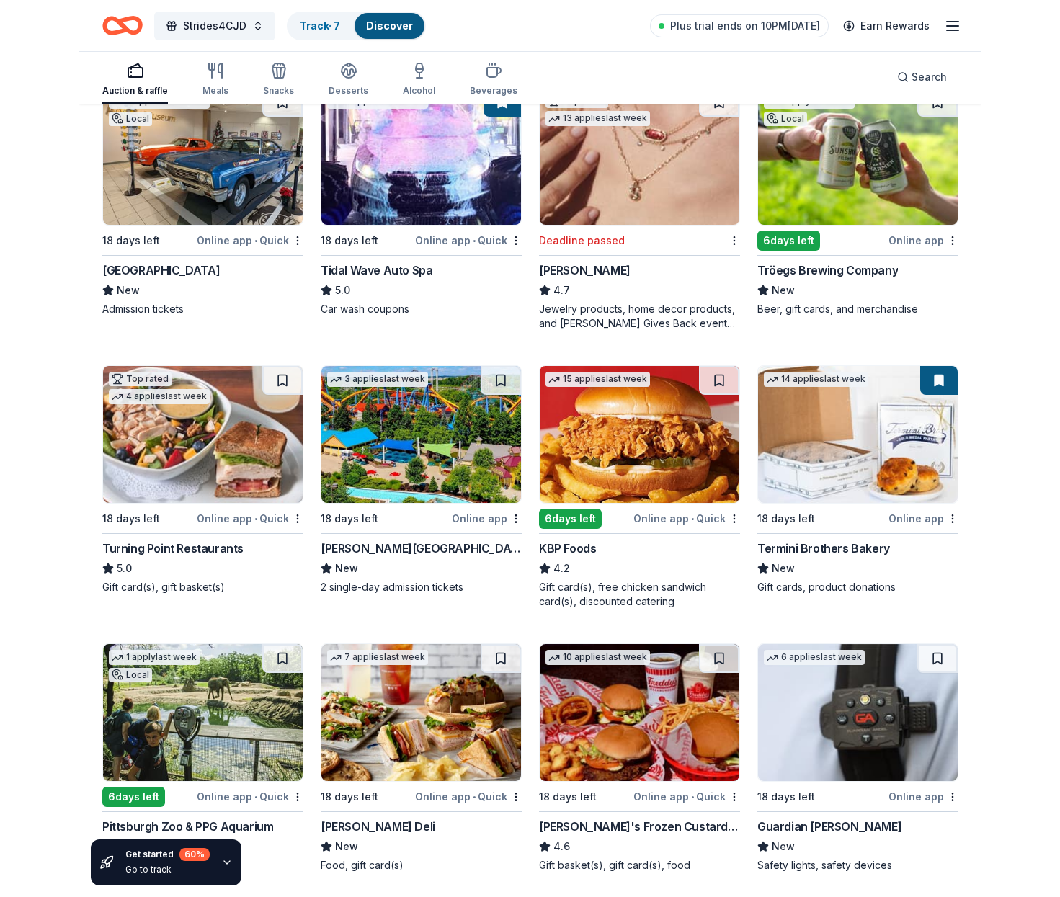
scroll to position [1019, 0]
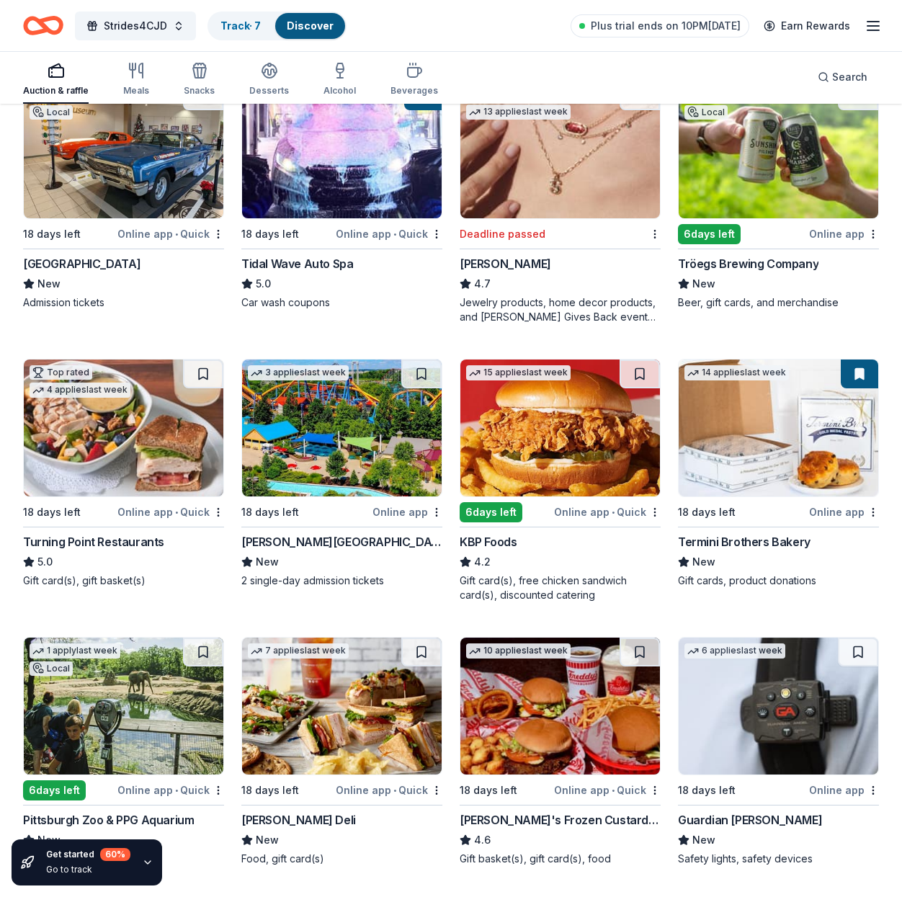
click at [327, 542] on div "[PERSON_NAME][GEOGRAPHIC_DATA]" at bounding box center [341, 541] width 201 height 17
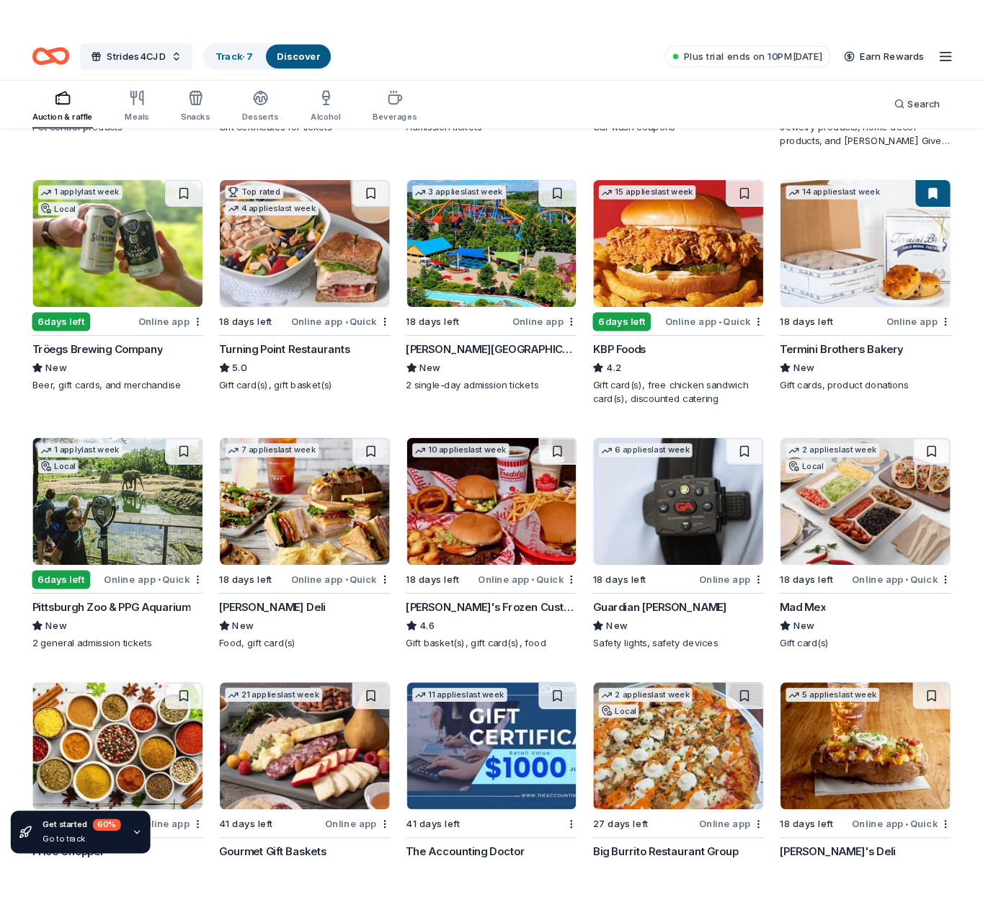
scroll to position [943, 0]
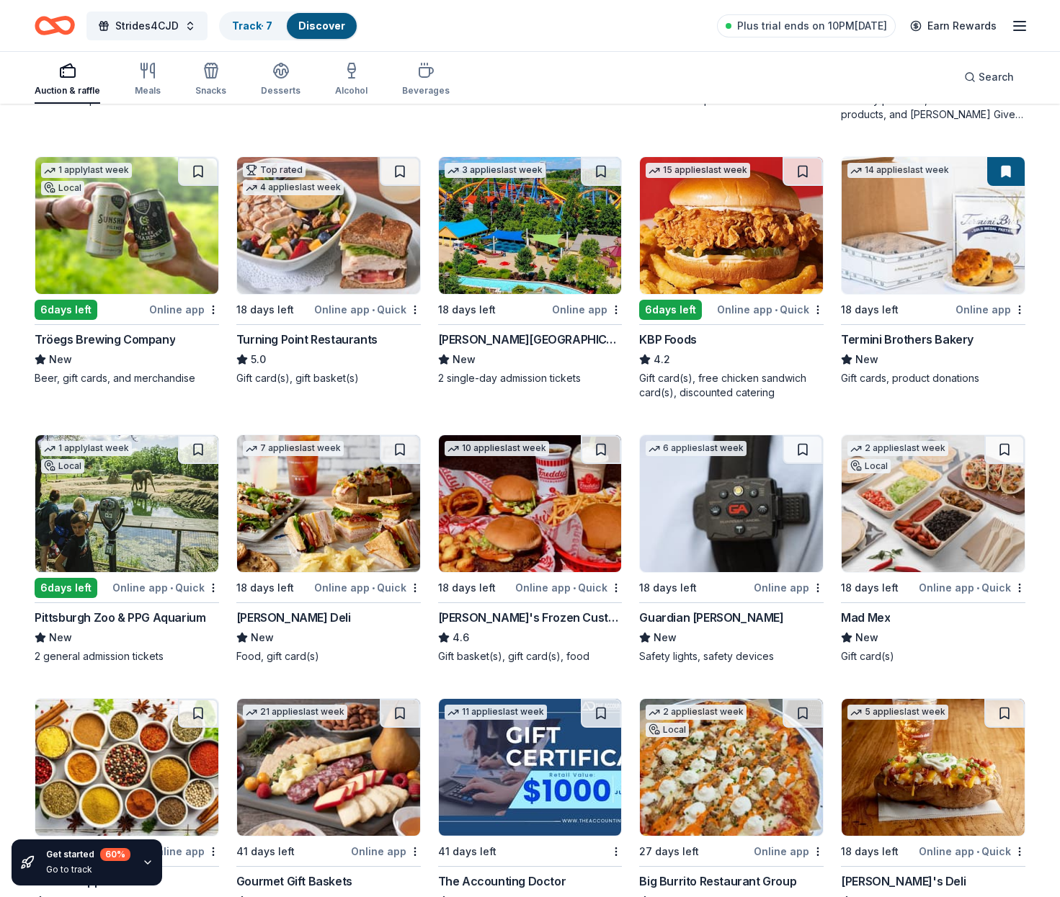
click at [749, 308] on div "Online app • Quick" at bounding box center [770, 309] width 107 height 18
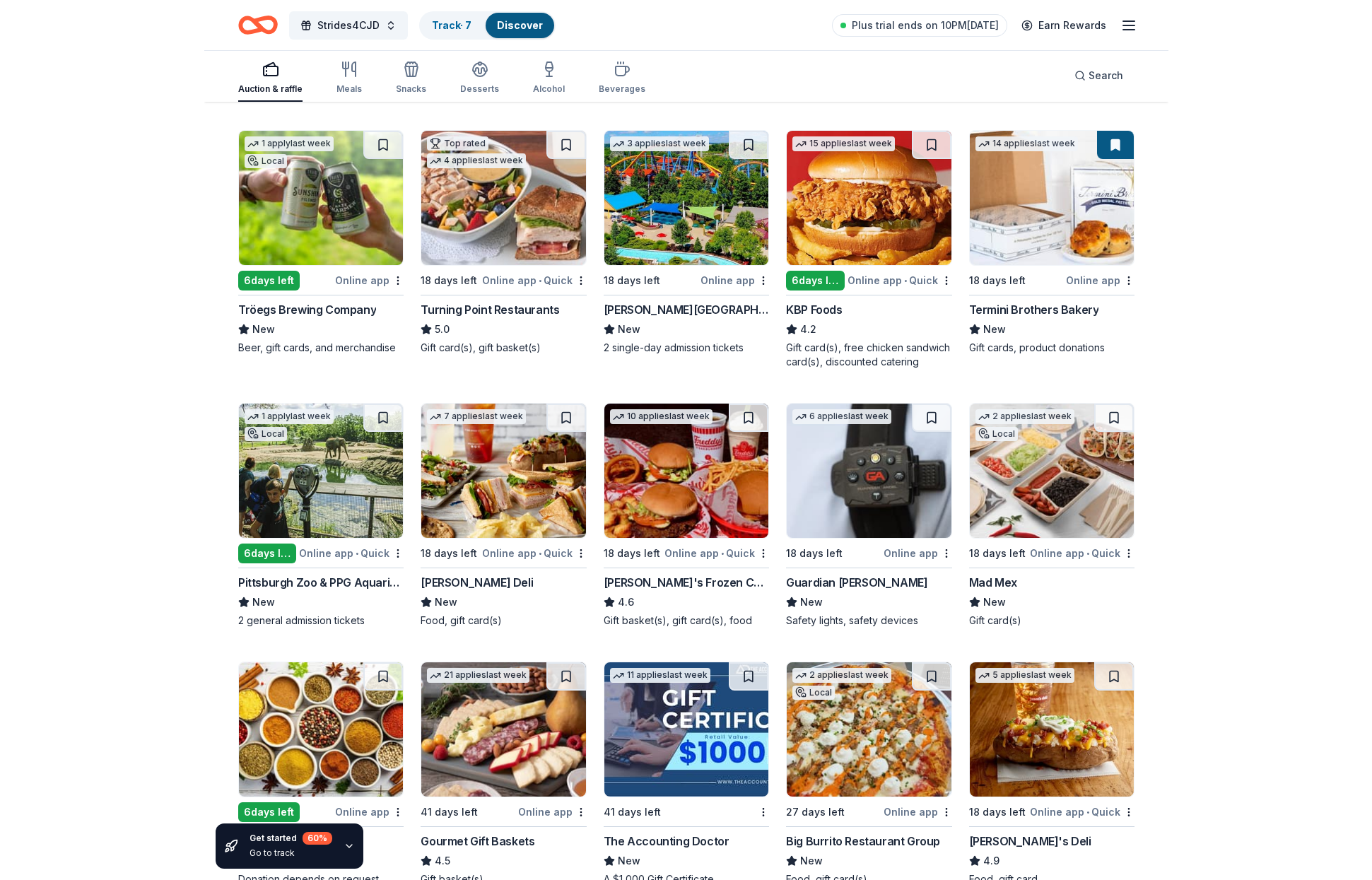
scroll to position [950, 0]
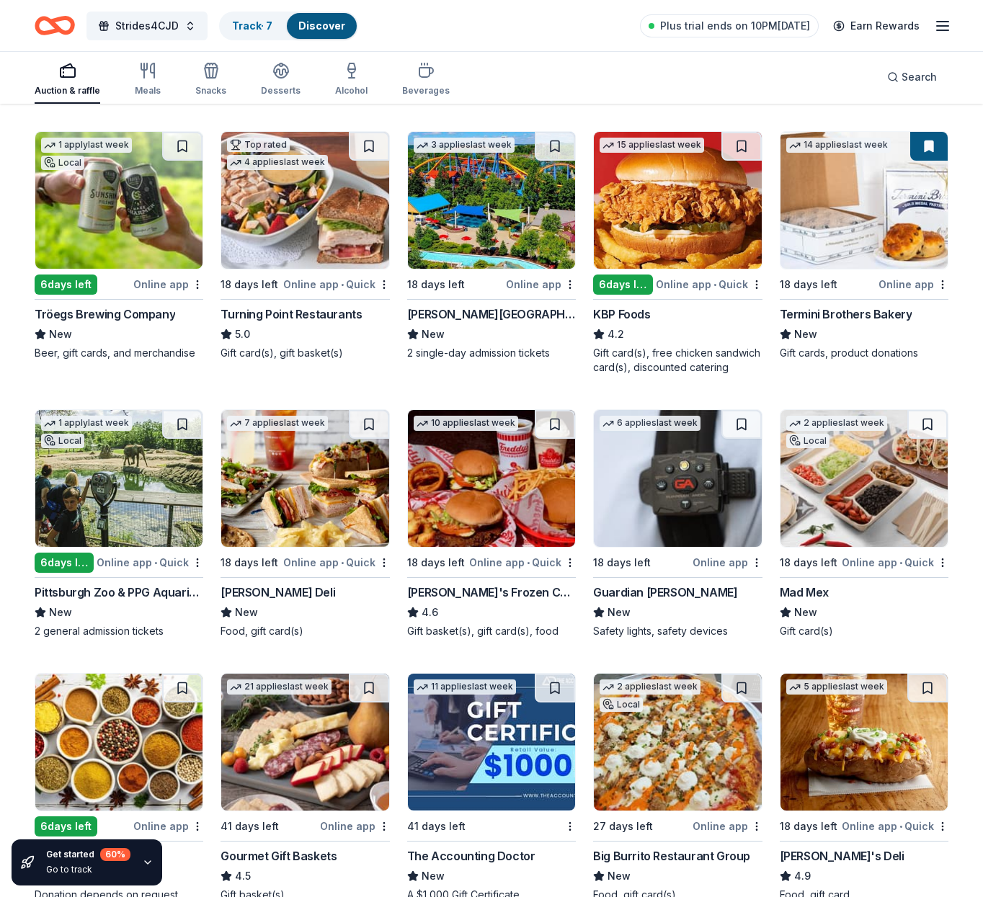
click at [842, 316] on div "Termini Brothers Bakery" at bounding box center [846, 314] width 133 height 17
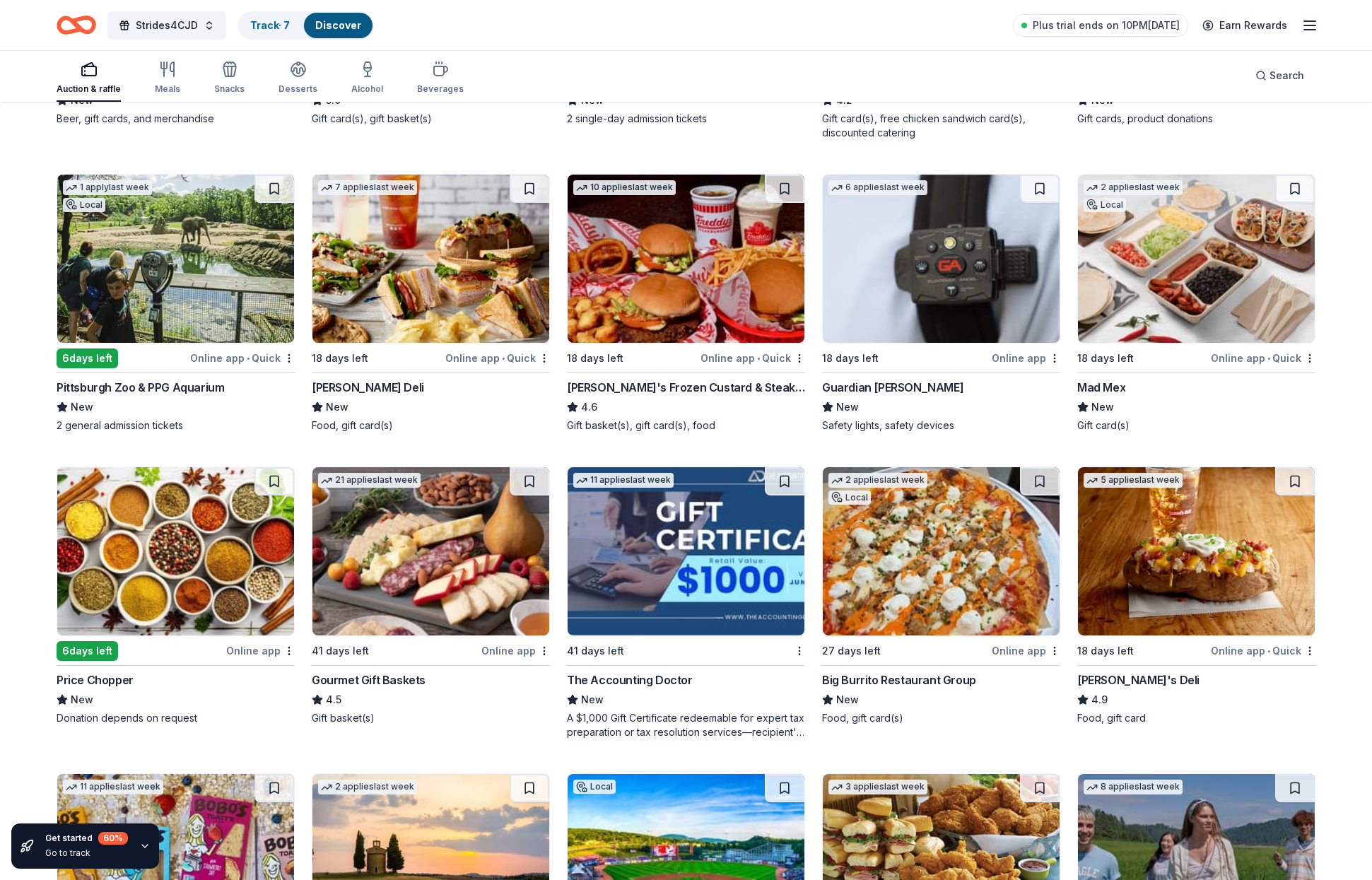
scroll to position [1317, 0]
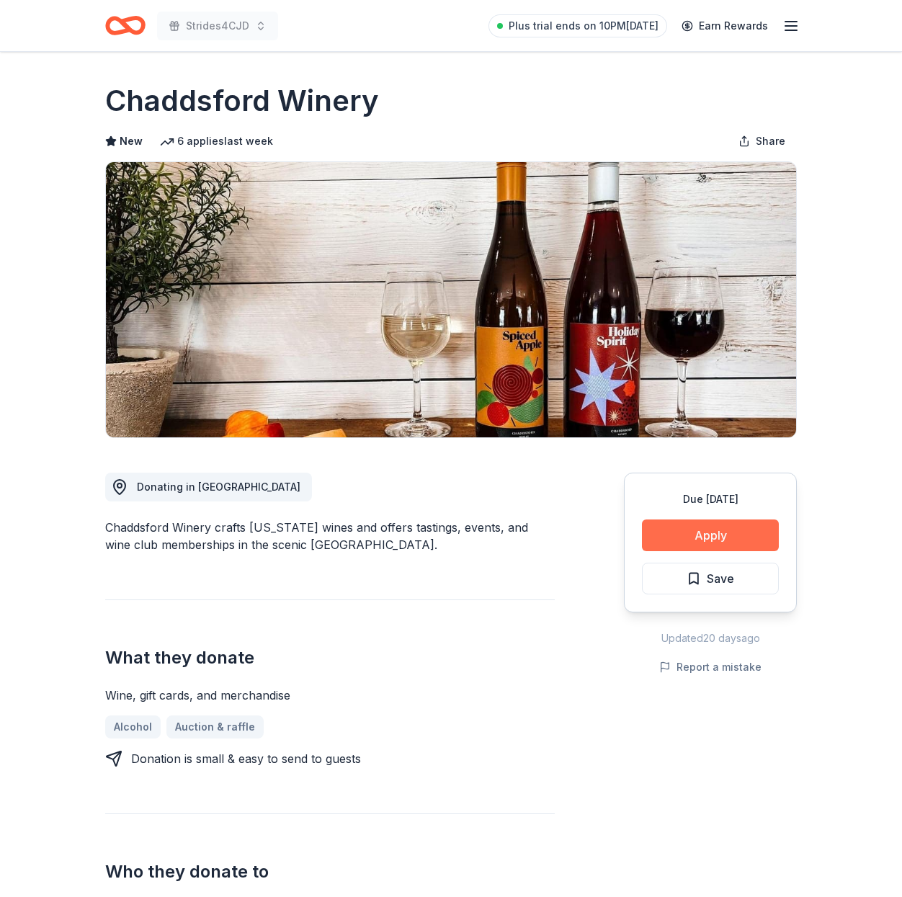
scroll to position [4, 0]
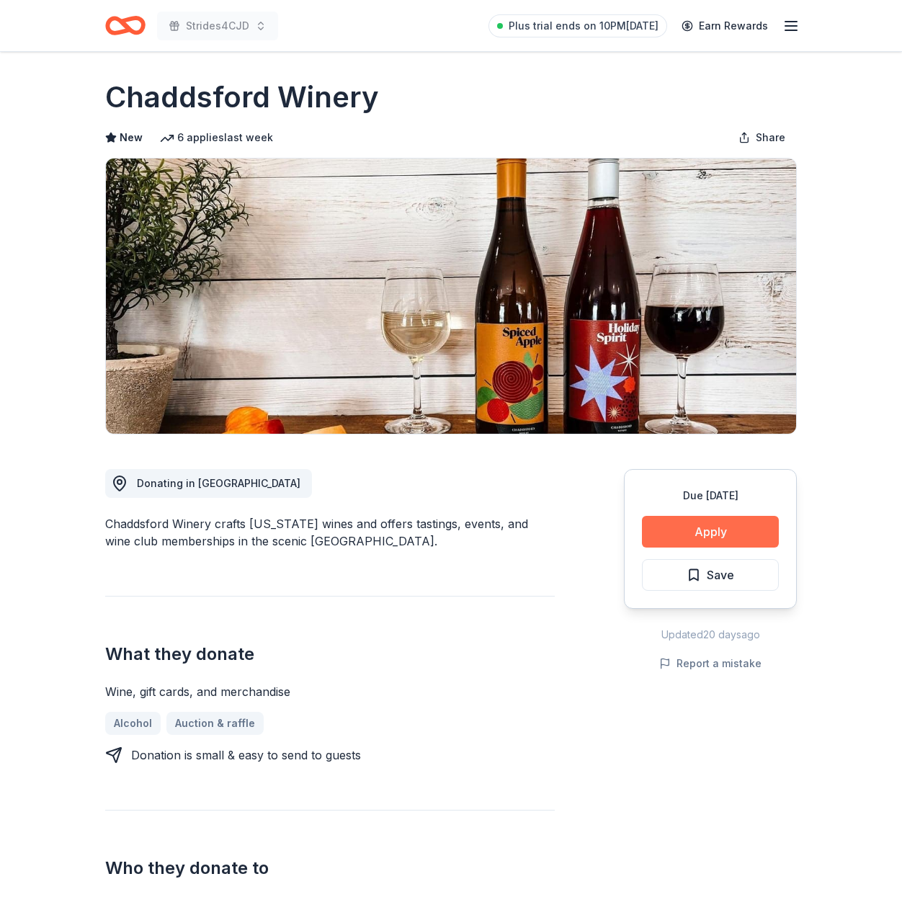
click at [711, 525] on button "Apply" at bounding box center [710, 532] width 137 height 32
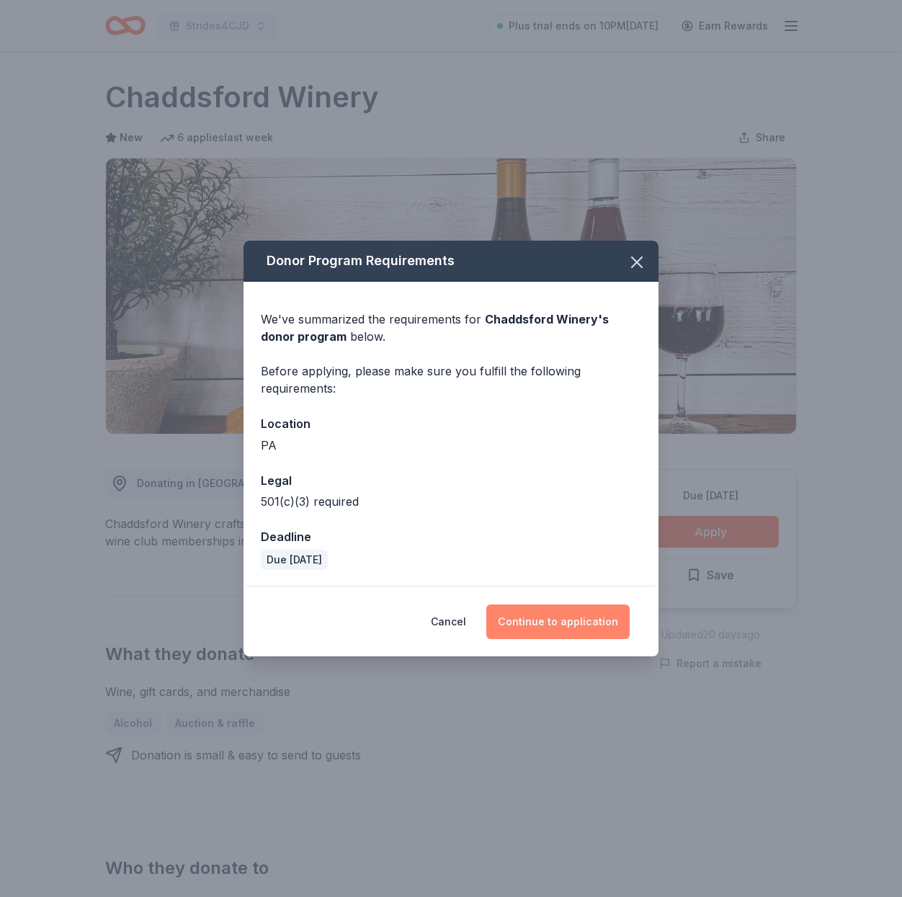
click at [559, 618] on button "Continue to application" at bounding box center [557, 622] width 143 height 35
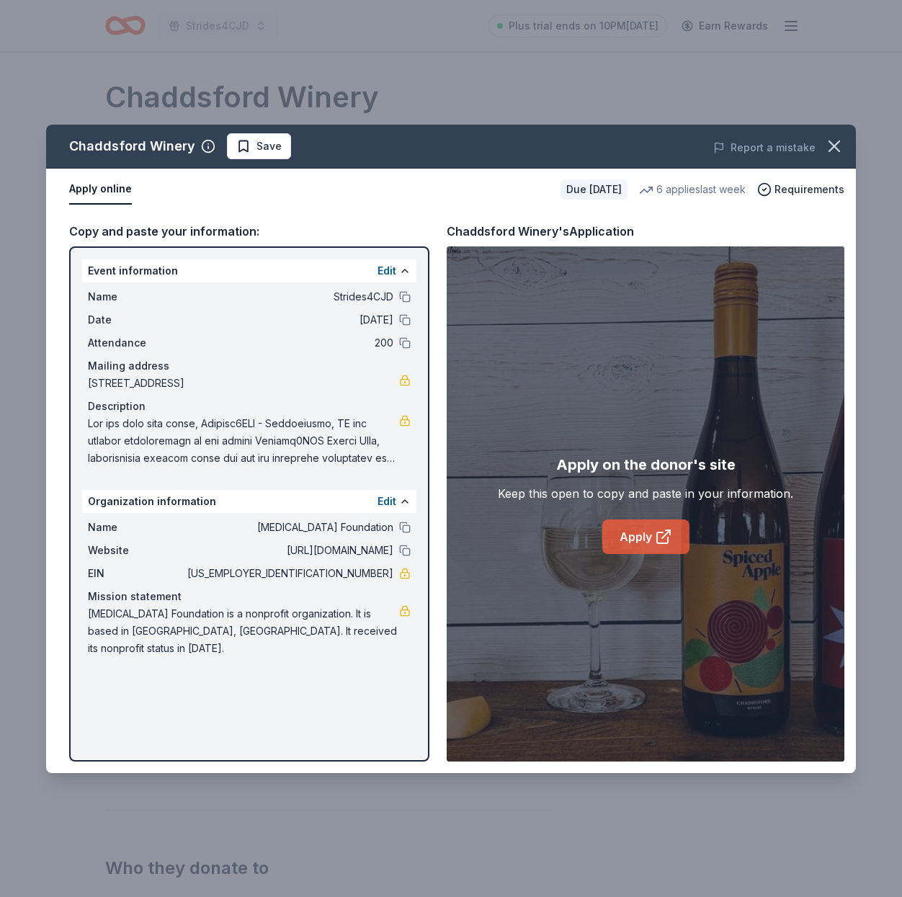
click at [651, 536] on link "Apply" at bounding box center [645, 537] width 87 height 35
click at [840, 147] on icon "button" at bounding box center [834, 146] width 20 height 20
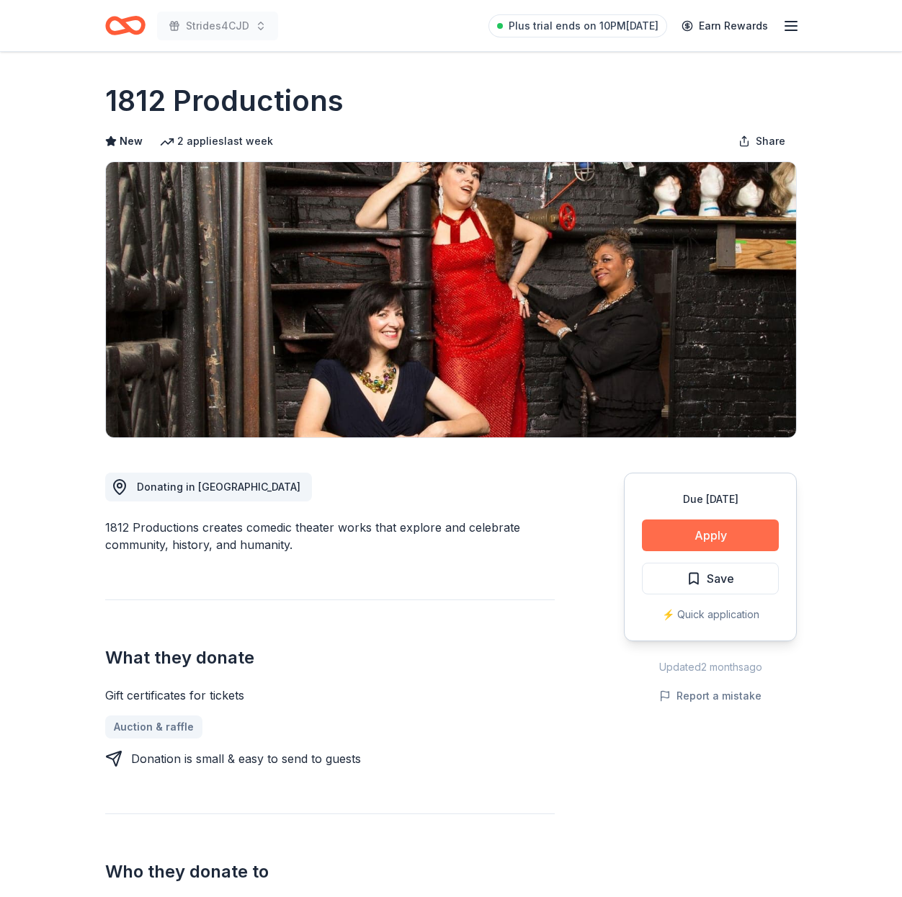
click at [714, 529] on button "Apply" at bounding box center [710, 536] width 137 height 32
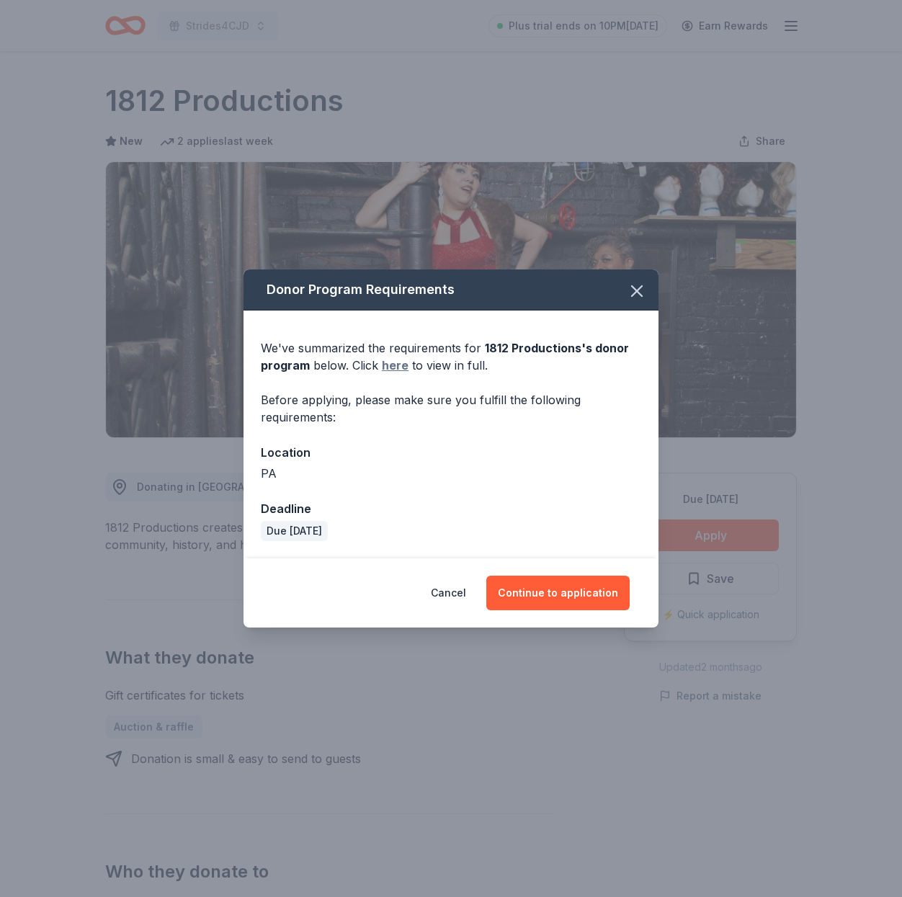
click at [395, 367] on link "here" at bounding box center [395, 365] width 27 height 17
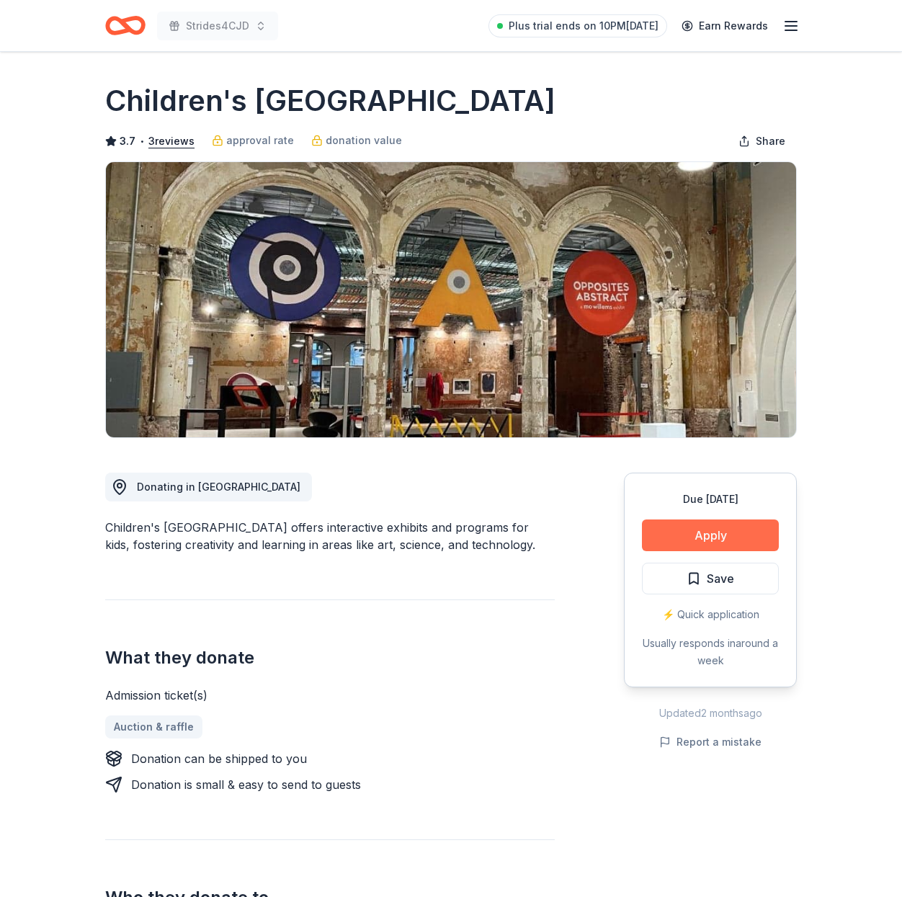
click at [718, 533] on button "Apply" at bounding box center [710, 536] width 137 height 32
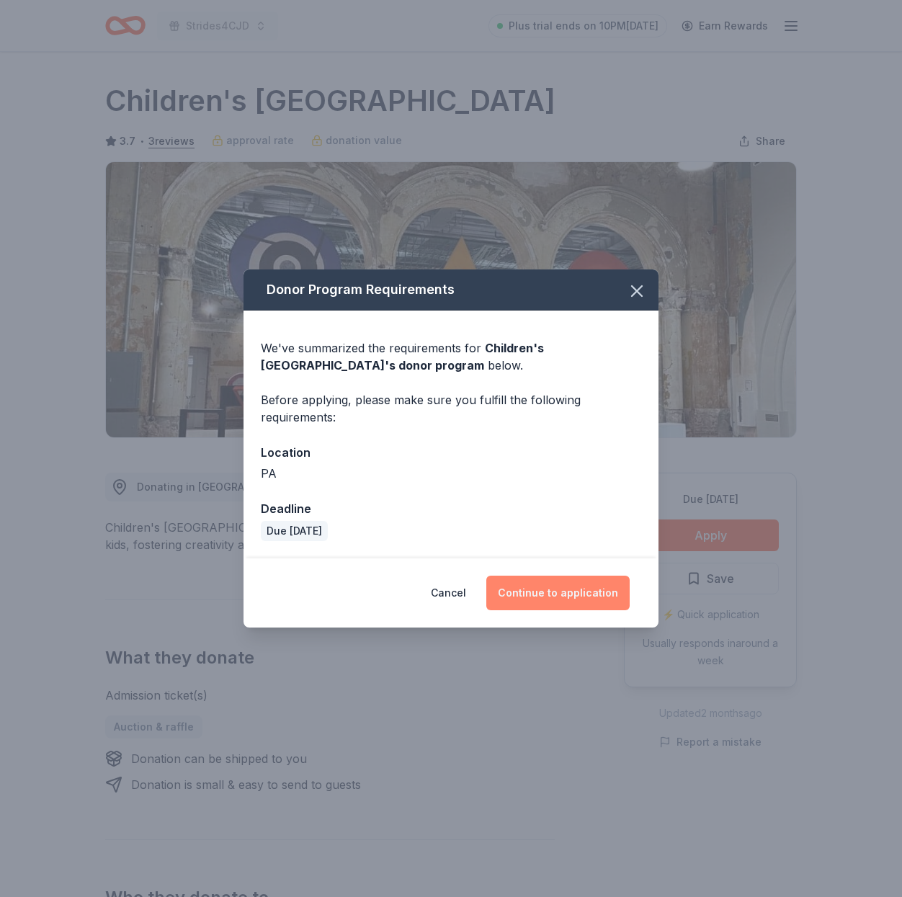
click at [558, 592] on button "Continue to application" at bounding box center [557, 593] width 143 height 35
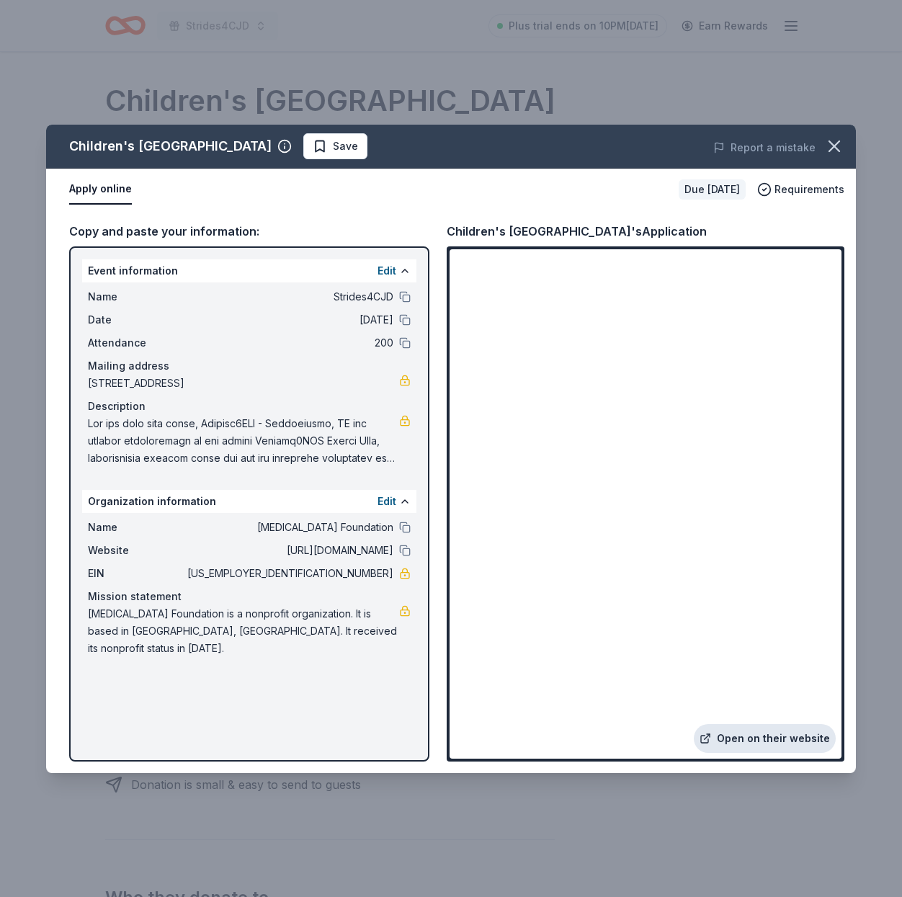
click at [764, 735] on link "Open on their website" at bounding box center [765, 738] width 142 height 29
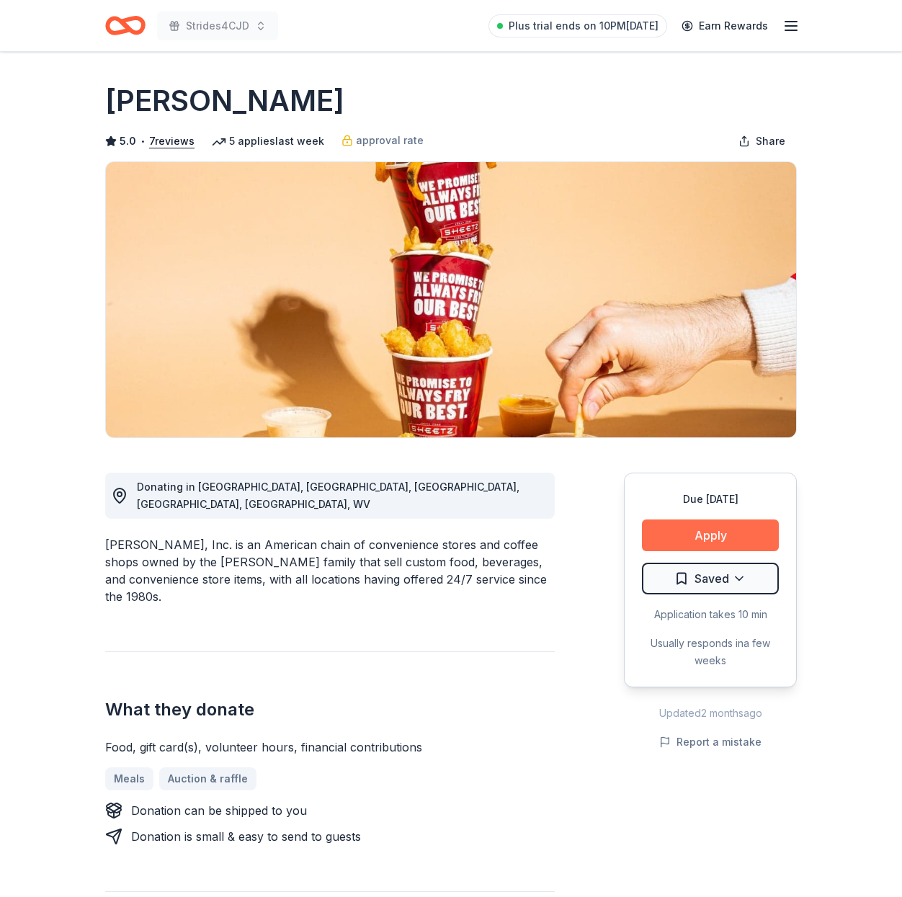
click at [699, 536] on button "Apply" at bounding box center [710, 536] width 137 height 32
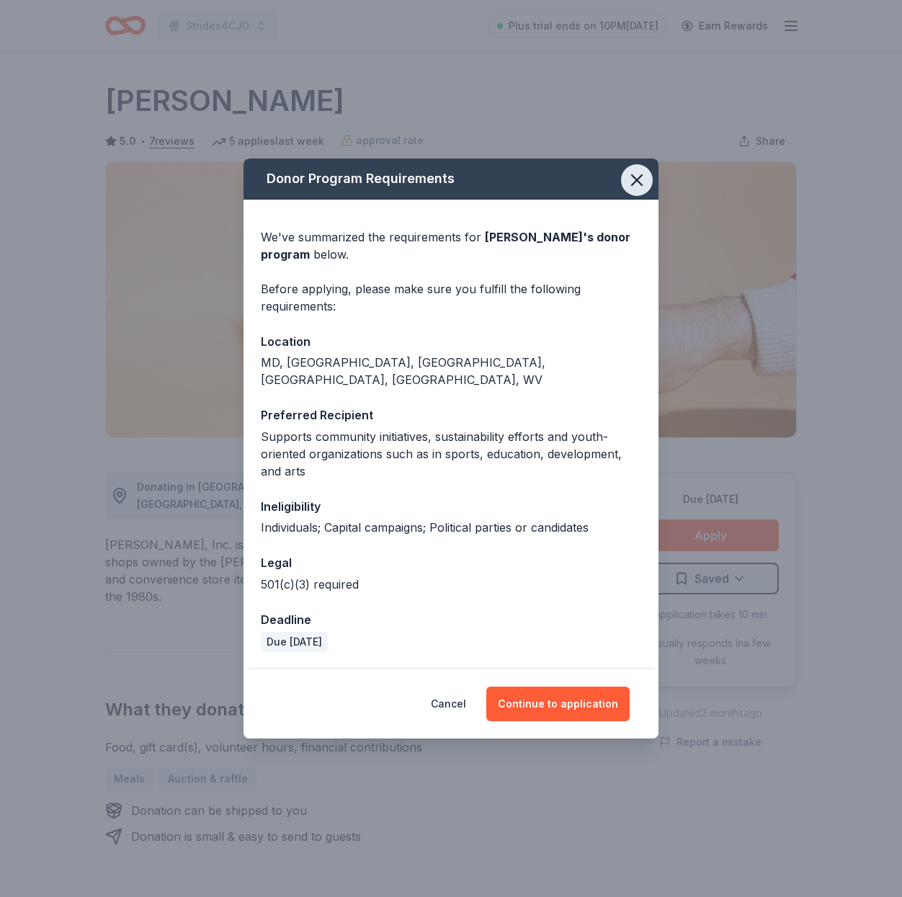
click at [638, 187] on icon "button" at bounding box center [637, 180] width 20 height 20
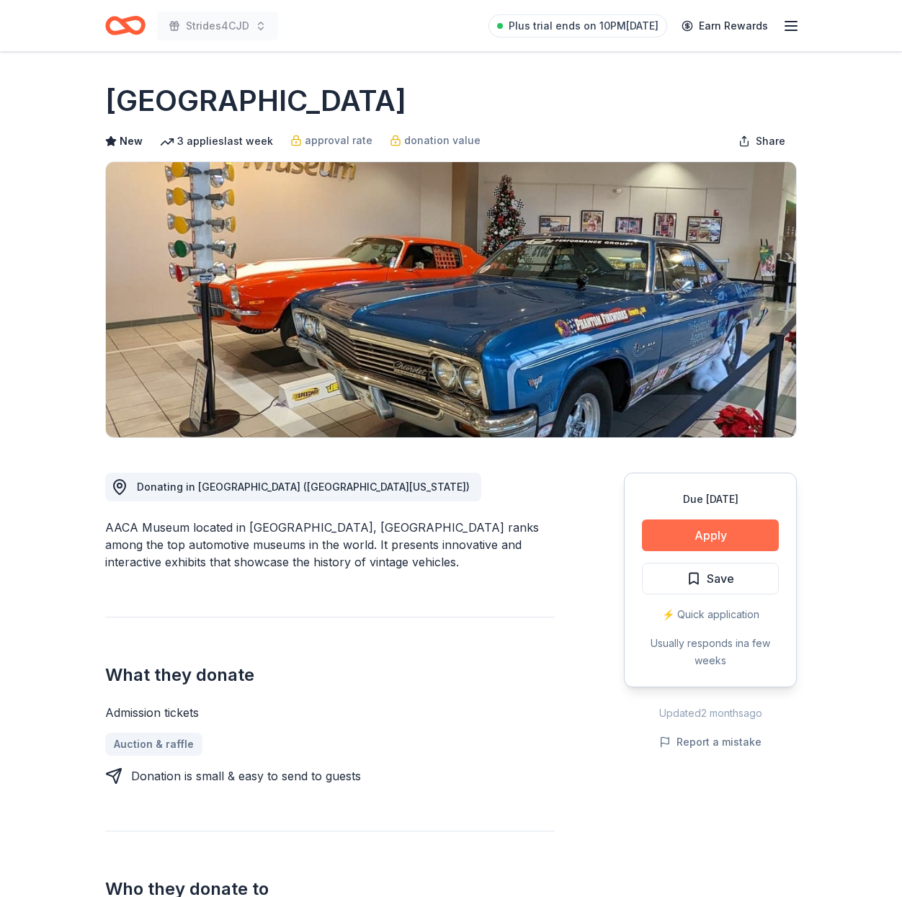
click at [705, 533] on button "Apply" at bounding box center [710, 536] width 137 height 32
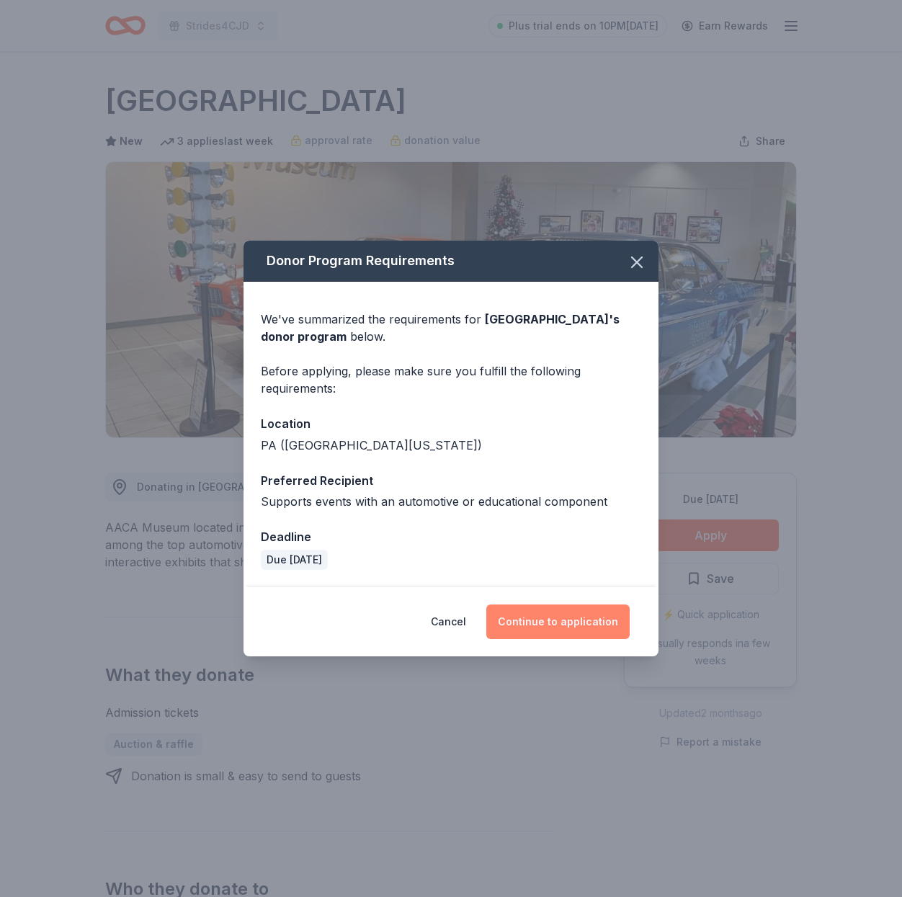
click at [556, 619] on button "Continue to application" at bounding box center [557, 622] width 143 height 35
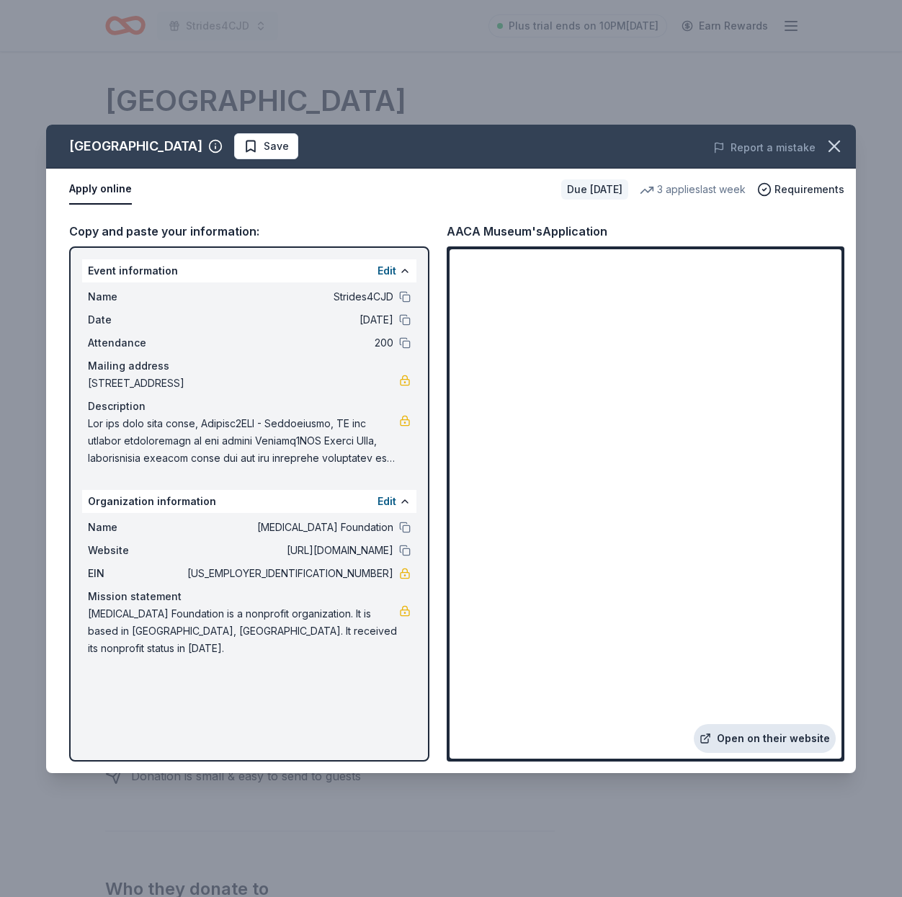
click at [731, 736] on link "Open on their website" at bounding box center [765, 738] width 142 height 29
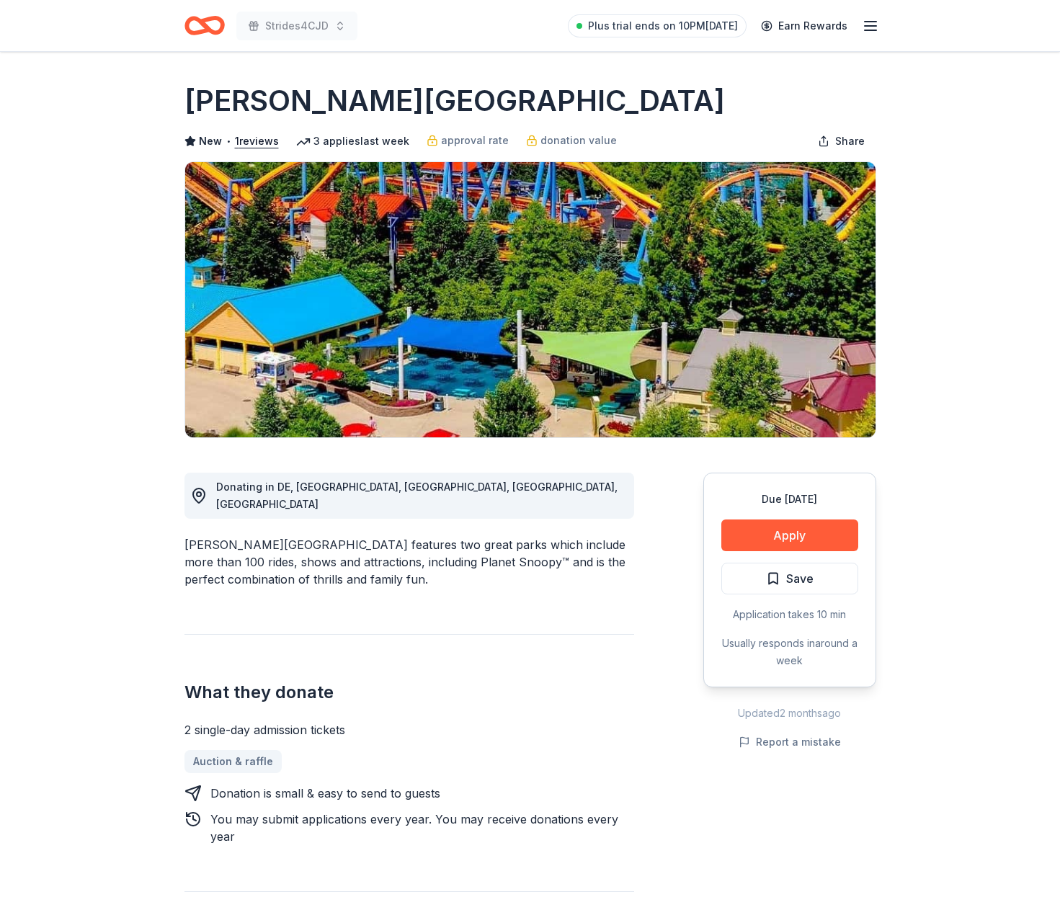
scroll to position [4, 0]
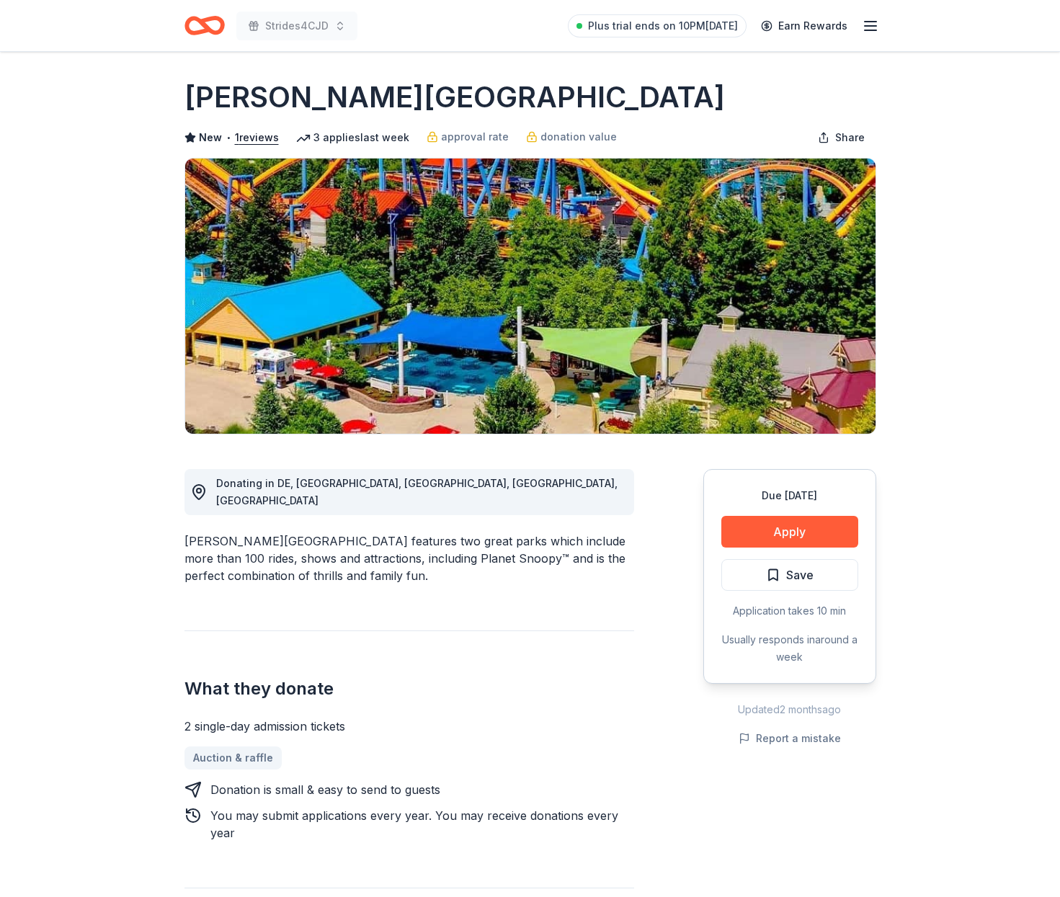
drag, startPoint x: 663, startPoint y: 101, endPoint x: 193, endPoint y: 91, distance: 469.9
click at [195, 92] on h1 "[PERSON_NAME][GEOGRAPHIC_DATA]" at bounding box center [454, 97] width 540 height 40
drag, startPoint x: 188, startPoint y: 92, endPoint x: 695, endPoint y: 61, distance: 508.2
click at [528, 89] on h1 "[PERSON_NAME][GEOGRAPHIC_DATA]" at bounding box center [454, 97] width 540 height 40
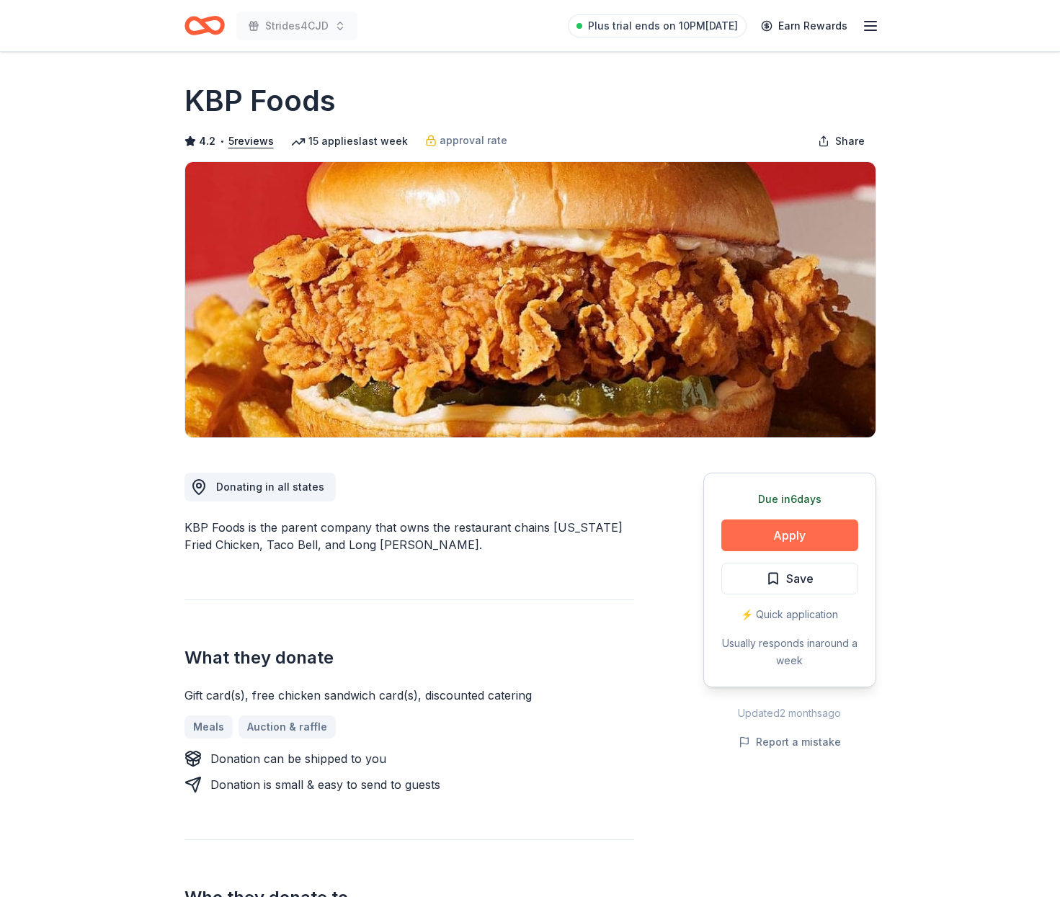
click at [775, 533] on button "Apply" at bounding box center [789, 536] width 137 height 32
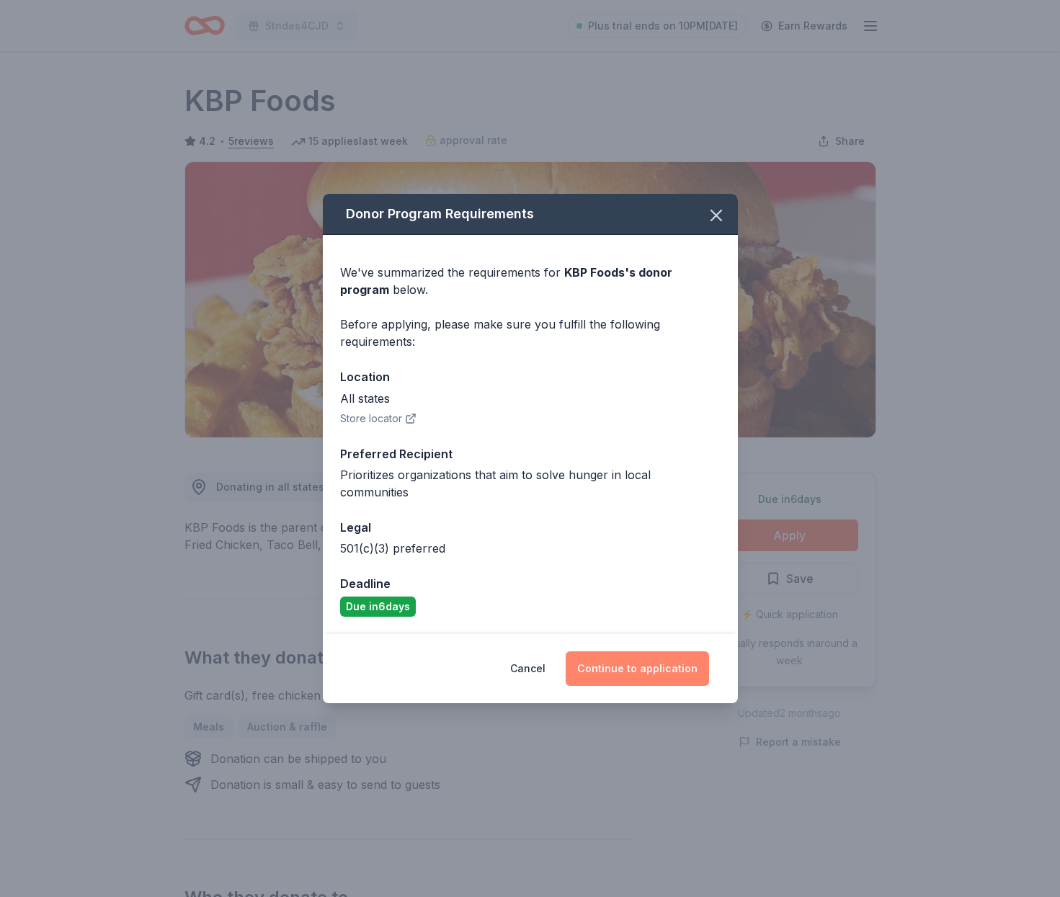
click at [649, 656] on button "Continue to application" at bounding box center [637, 668] width 143 height 35
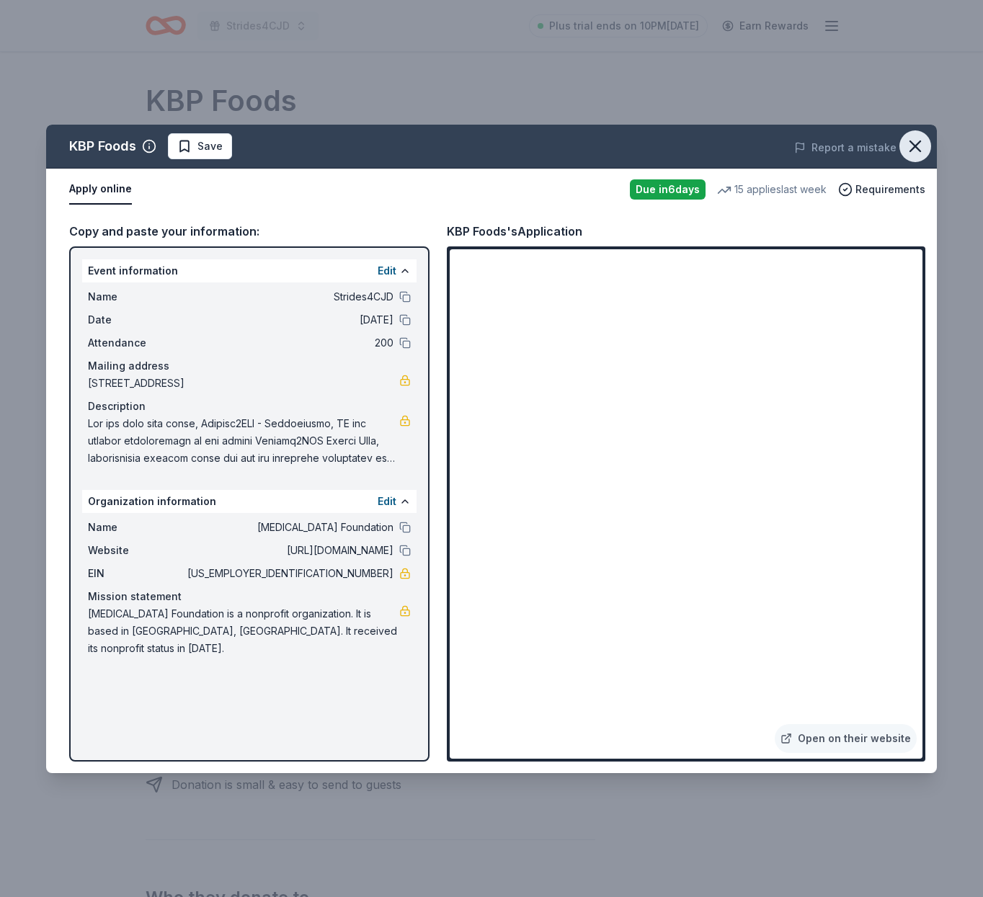
click at [916, 151] on icon "button" at bounding box center [915, 146] width 20 height 20
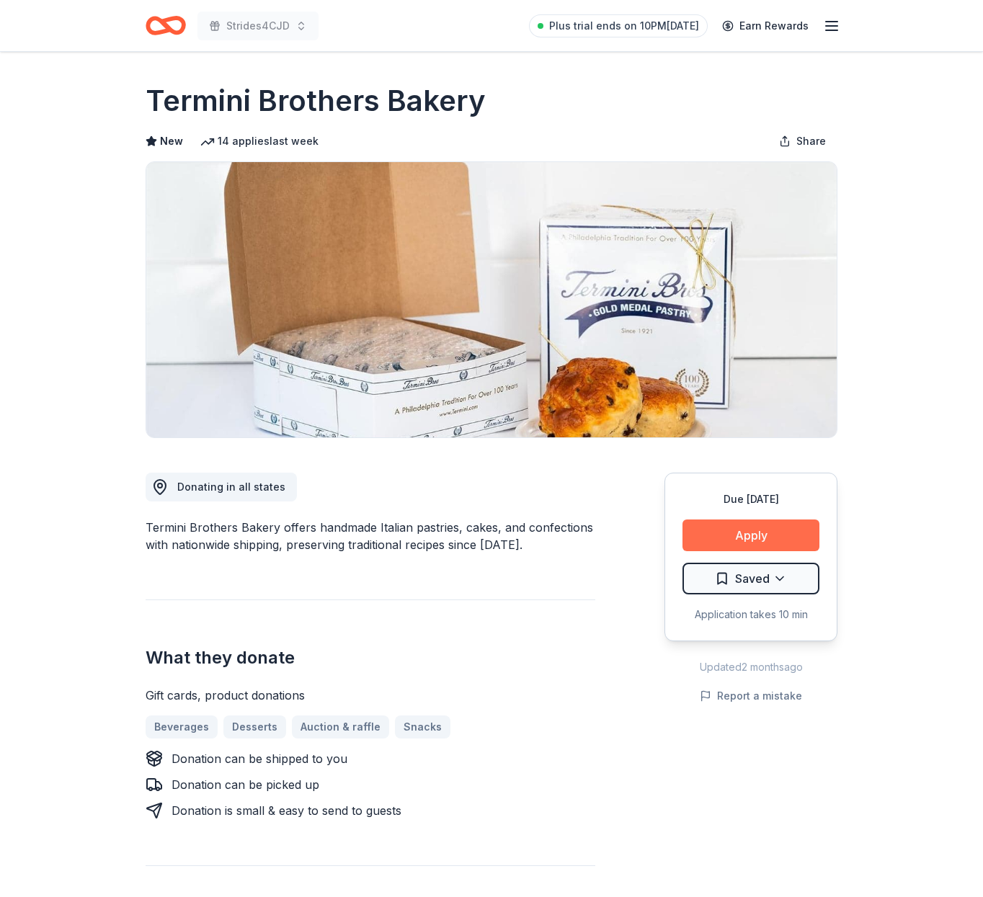
click at [747, 530] on button "Apply" at bounding box center [750, 536] width 137 height 32
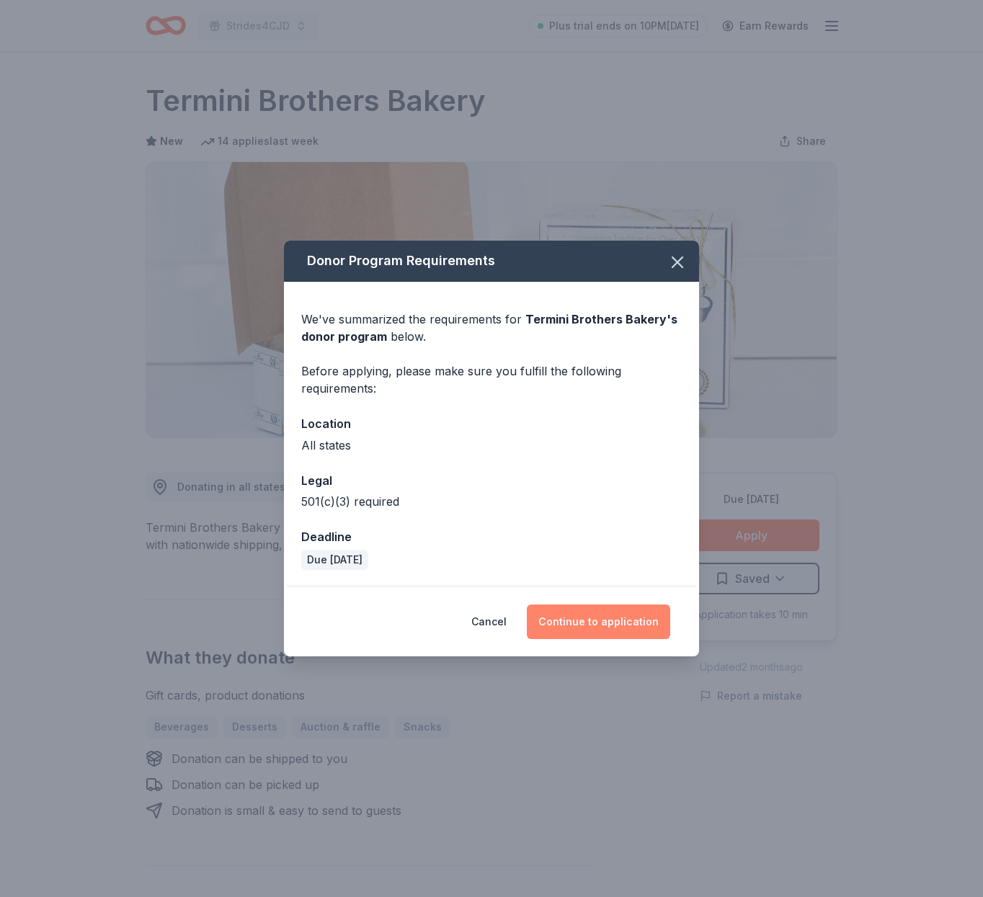
click at [593, 615] on button "Continue to application" at bounding box center [598, 622] width 143 height 35
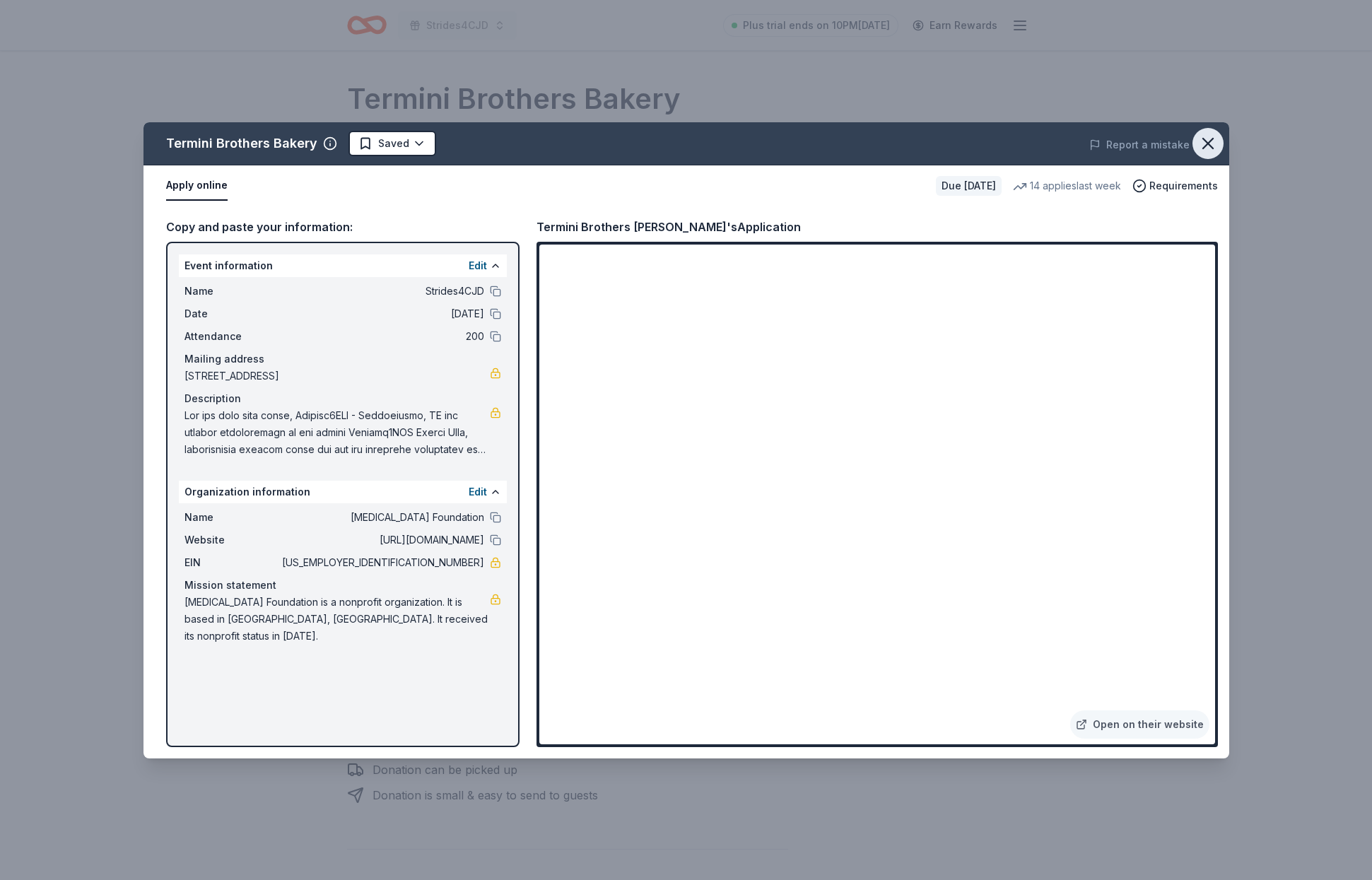
click at [963, 141] on icon "button" at bounding box center [1207, 143] width 20 height 20
